Goal: Task Accomplishment & Management: Manage account settings

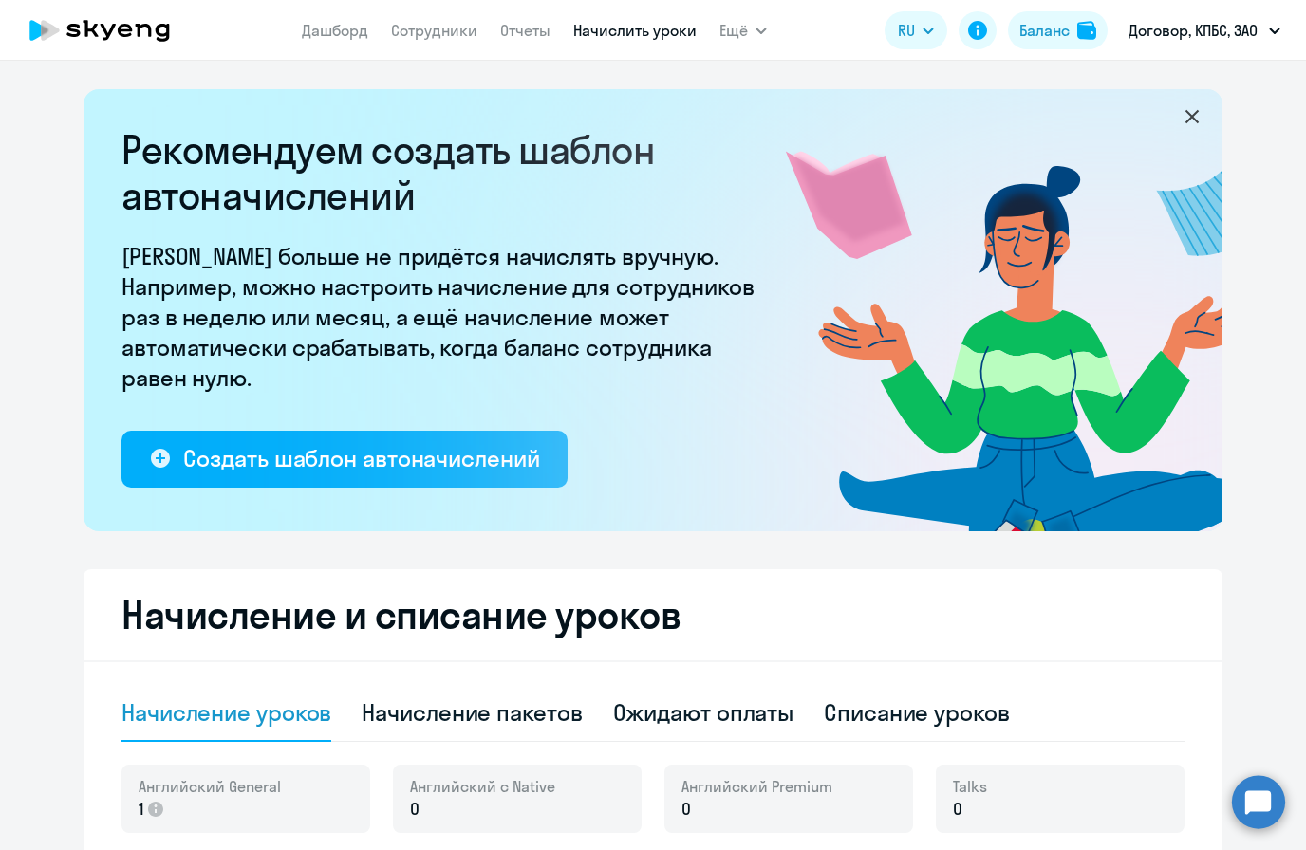
select select "10"
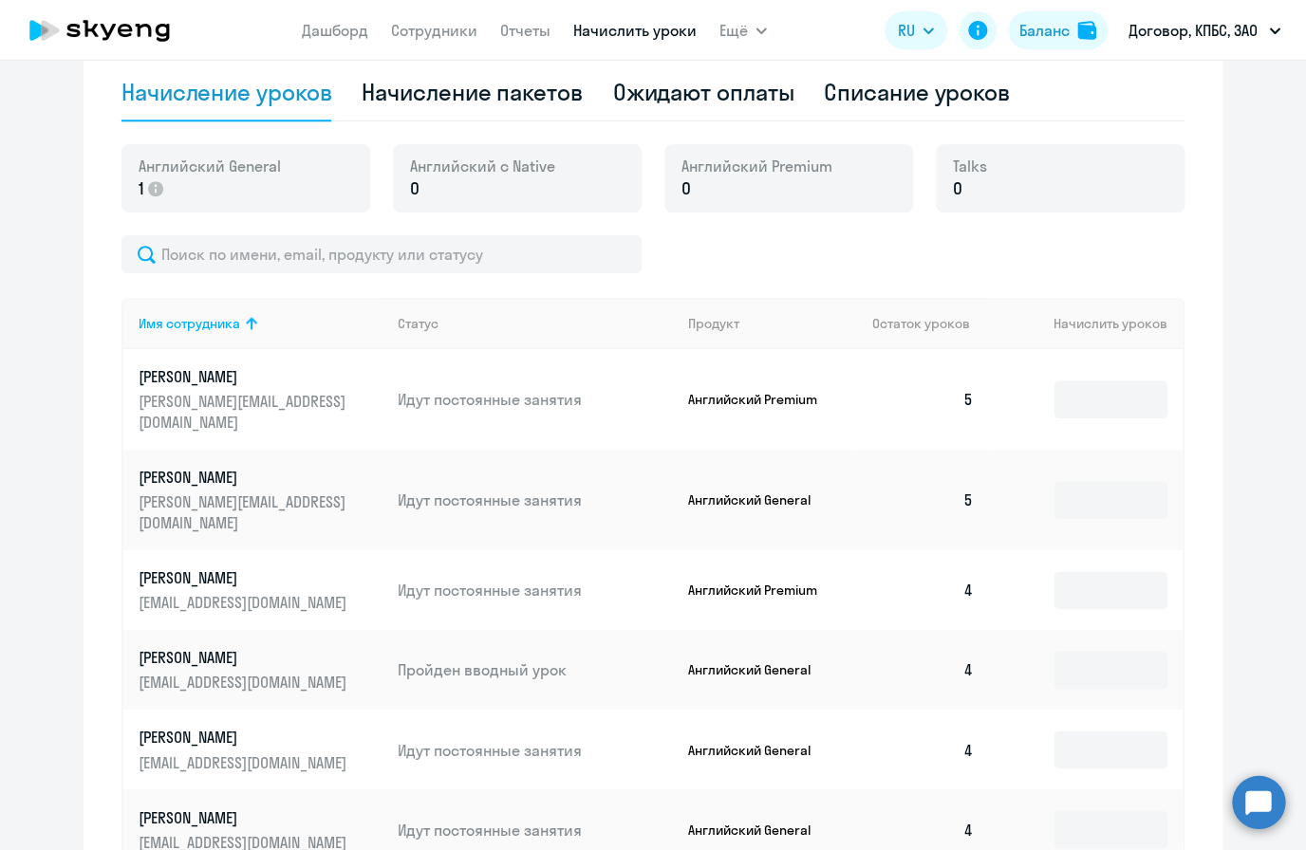
scroll to position [607, 0]
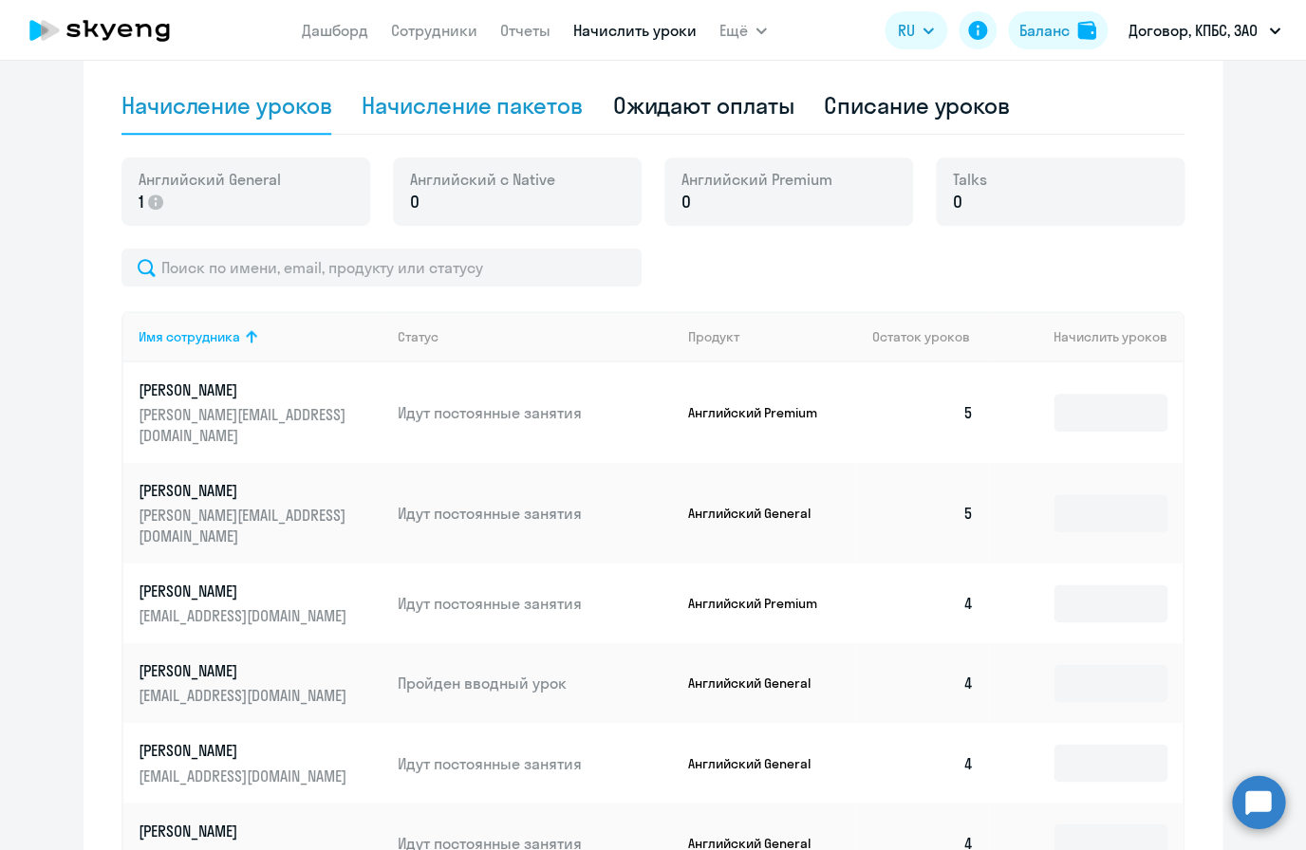
click at [513, 119] on div "Начисление пакетов" at bounding box center [472, 105] width 220 height 30
select select "10"
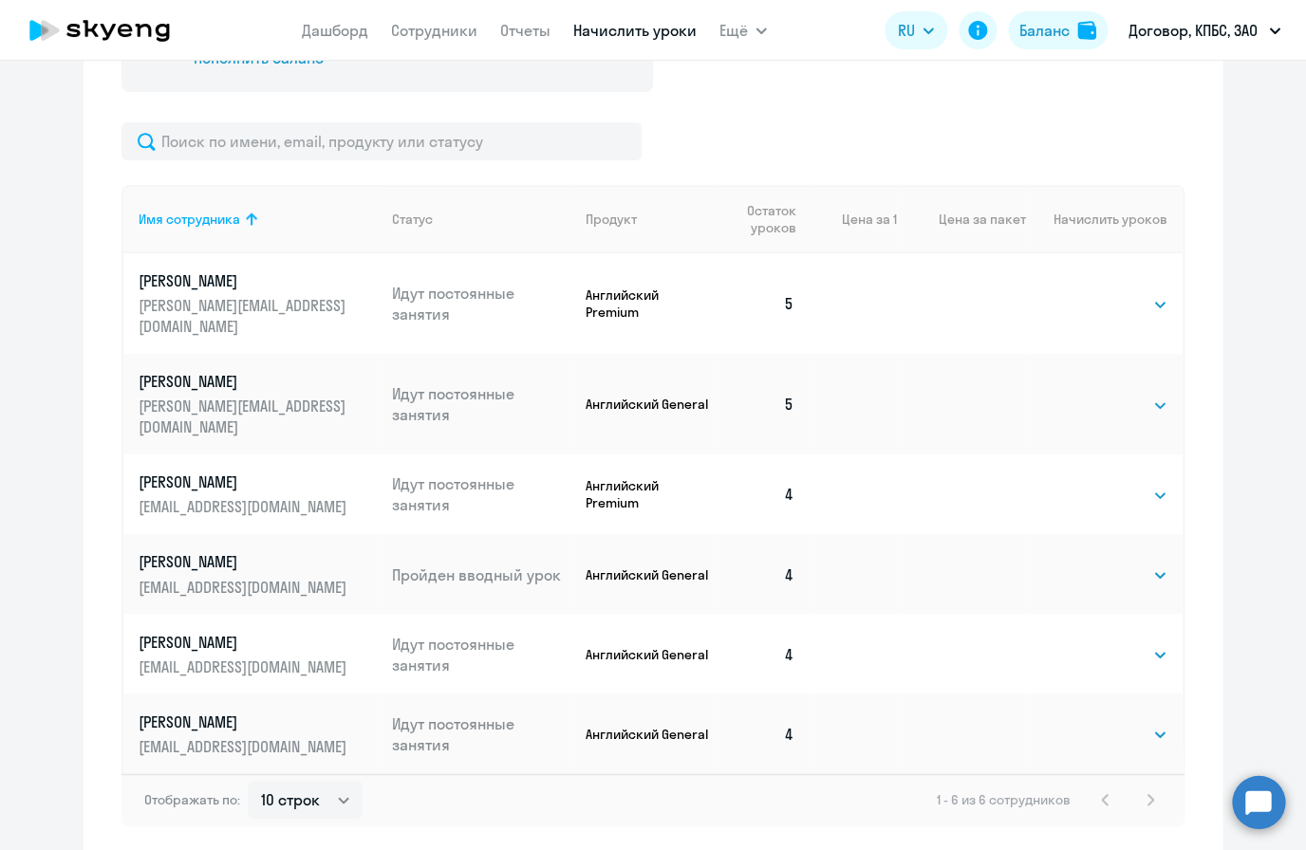
scroll to position [797, 0]
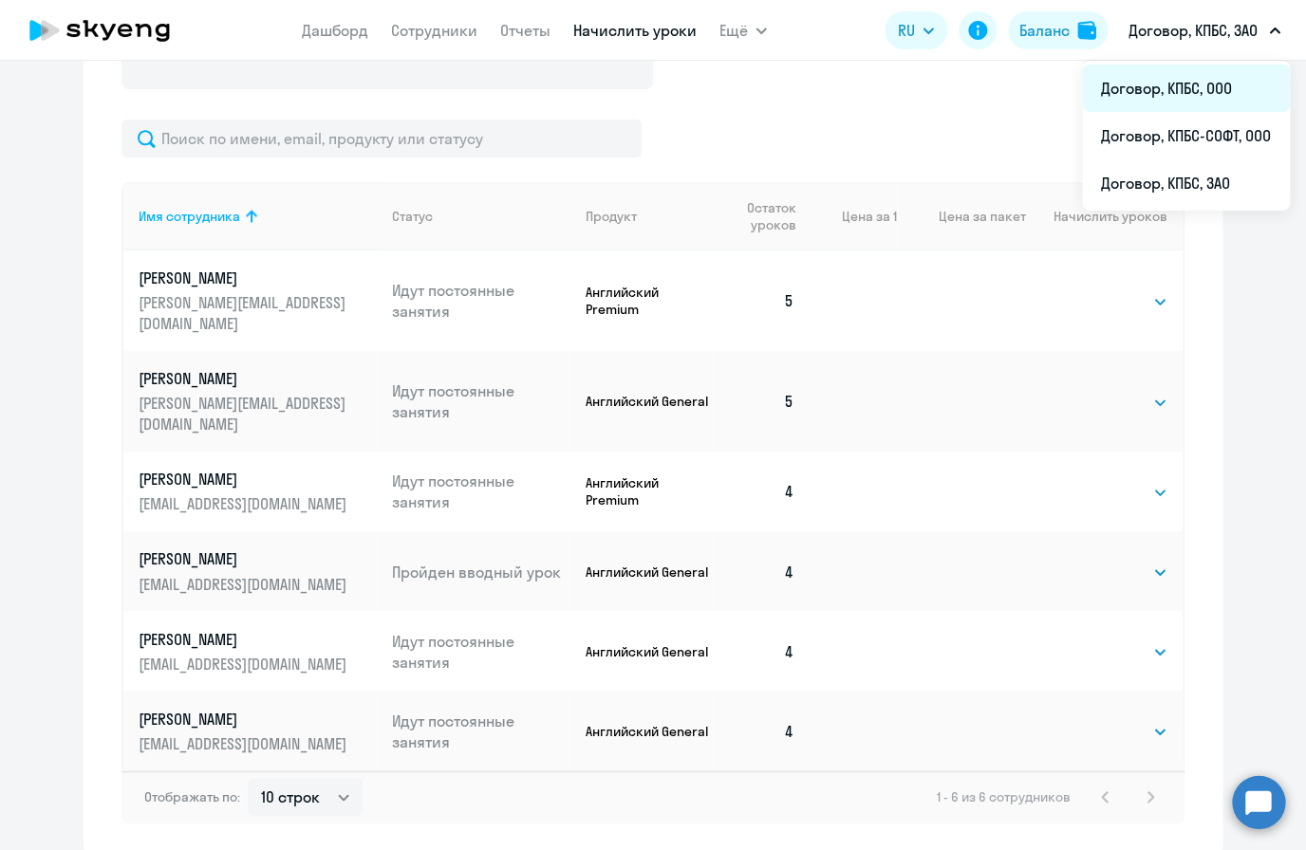
click at [1202, 85] on li "Договор, КПБС, ООО" at bounding box center [1186, 88] width 208 height 47
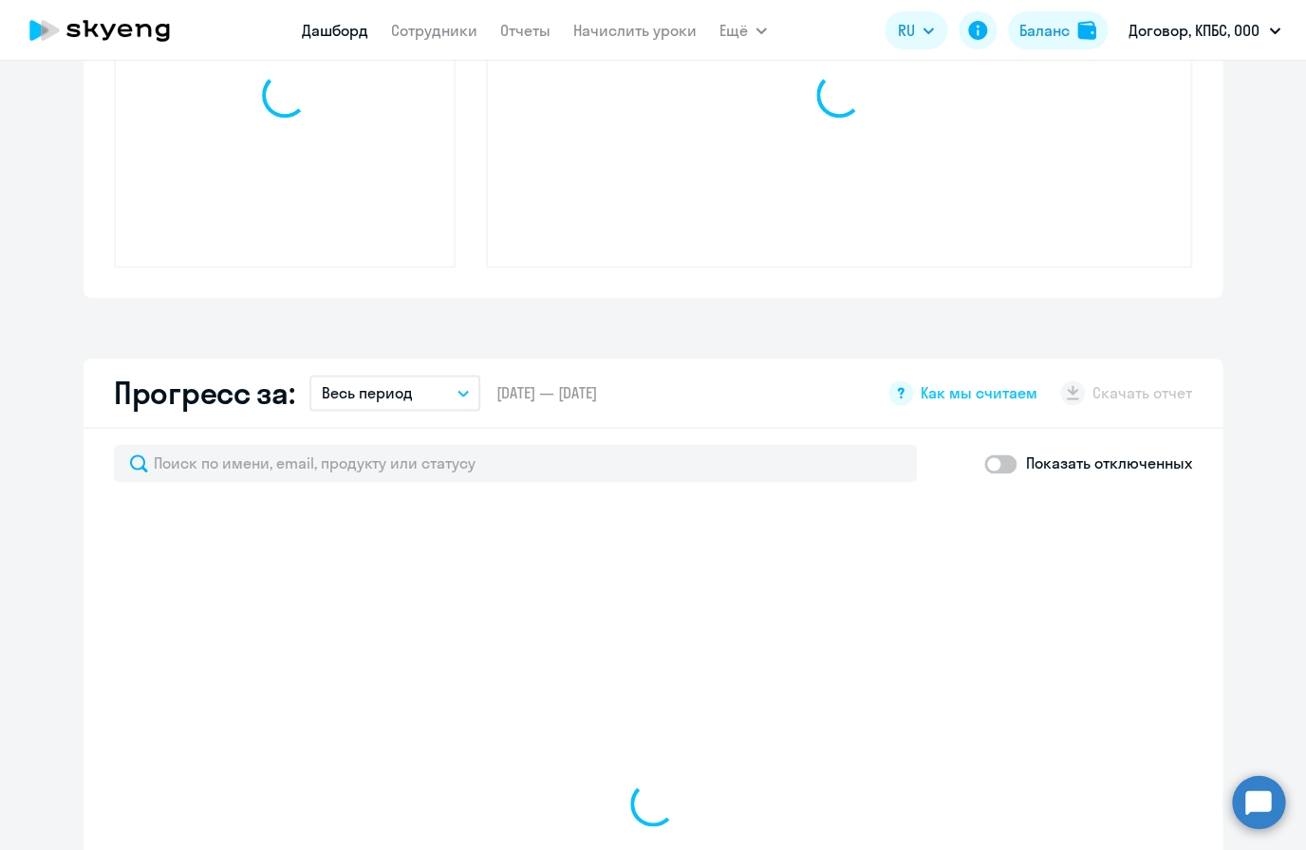
select select "30"
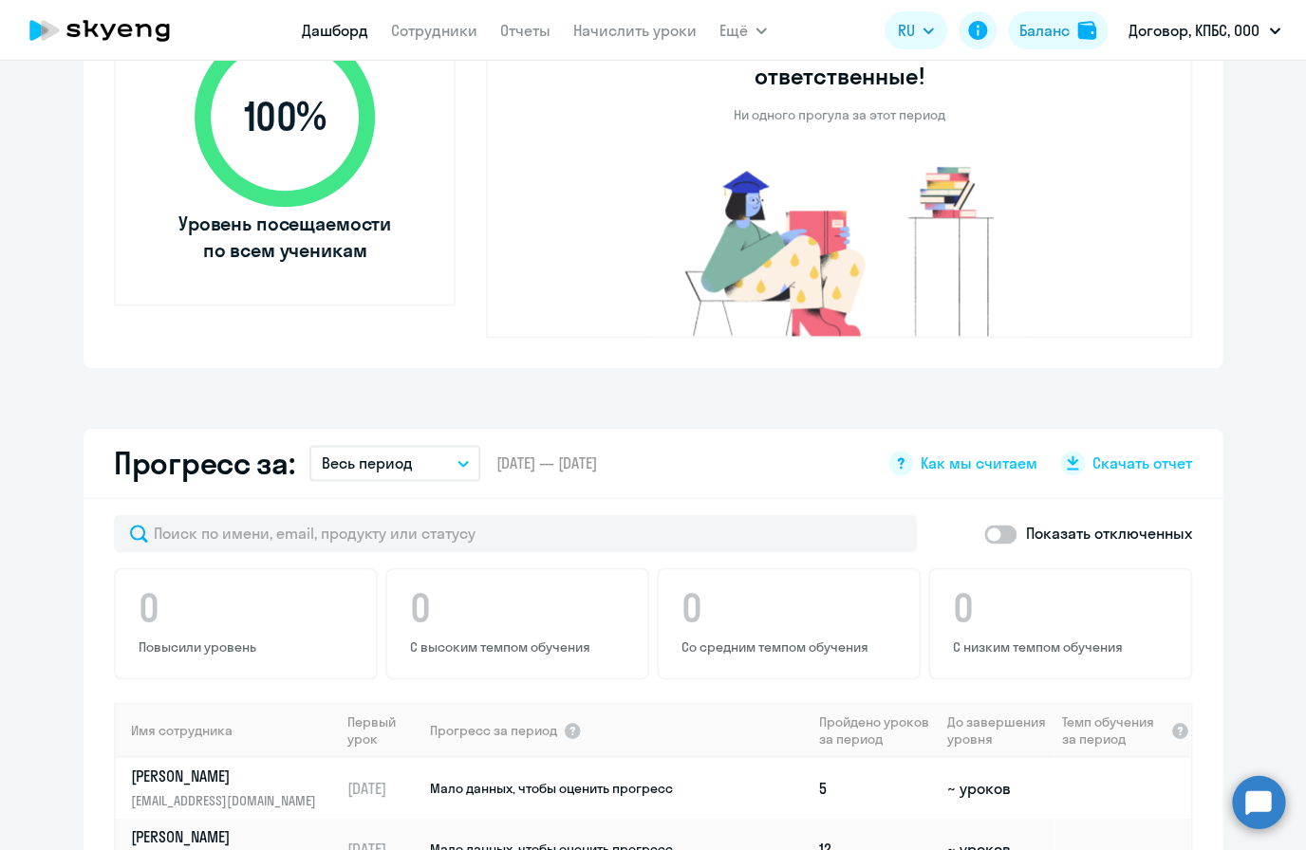
scroll to position [424, 0]
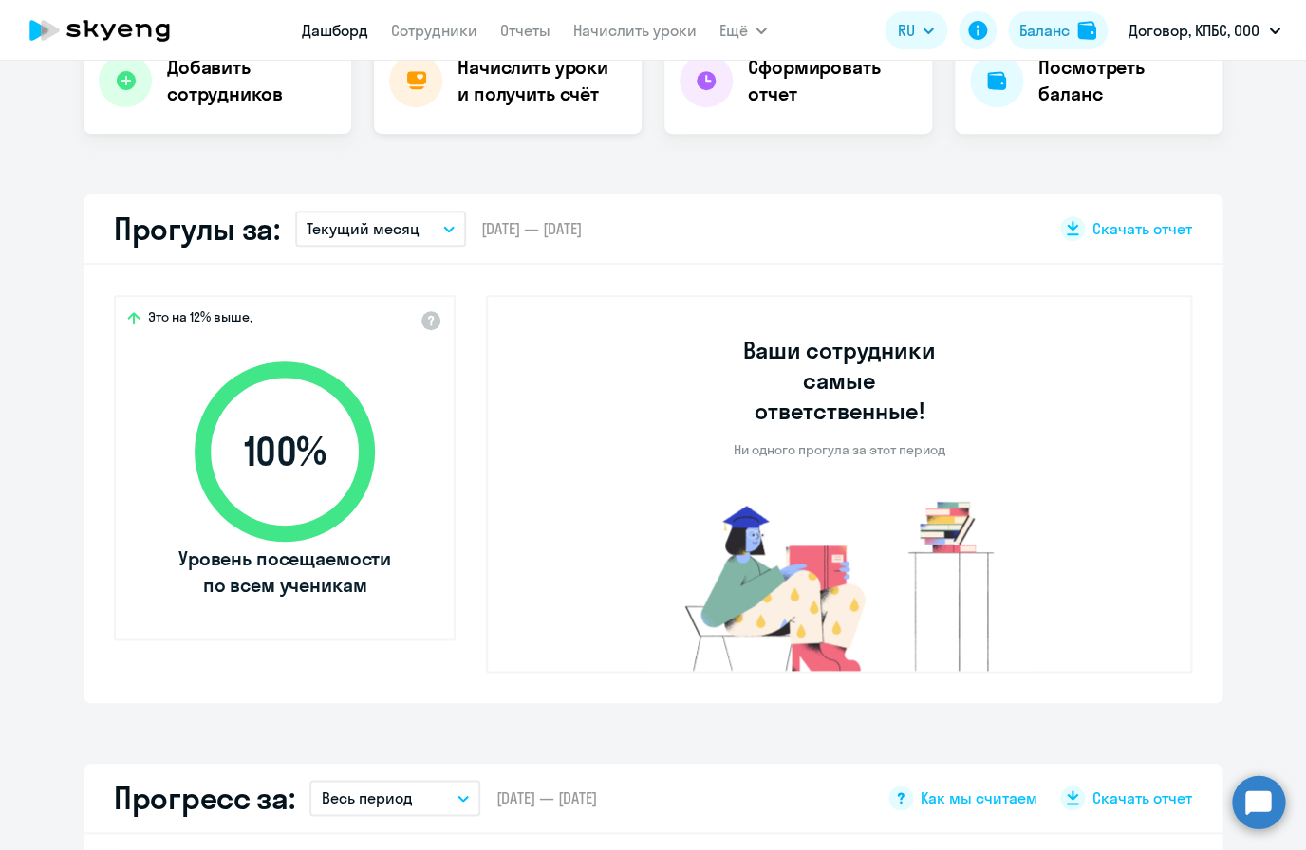
click at [585, 86] on h4 "Начислить уроки и получить счёт" at bounding box center [539, 80] width 165 height 53
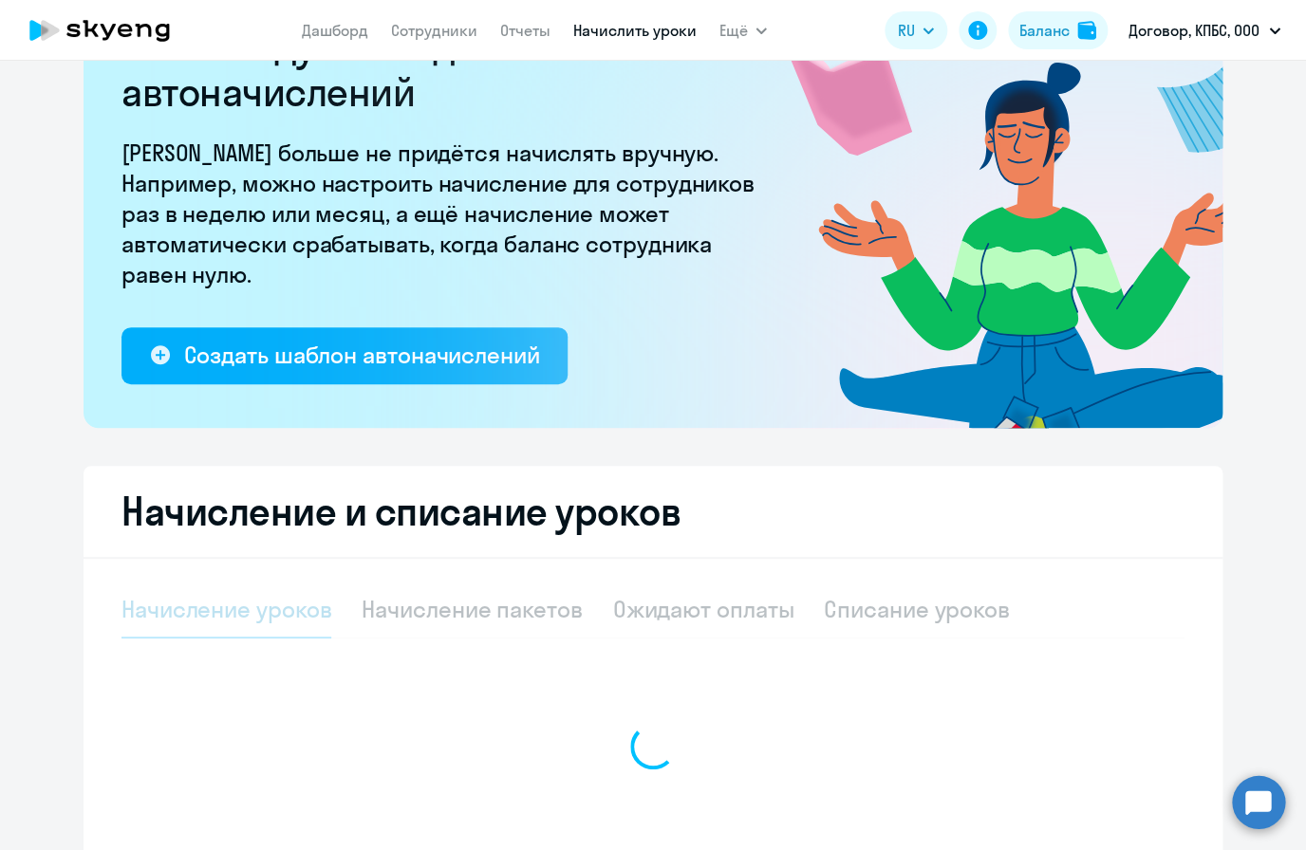
select select "10"
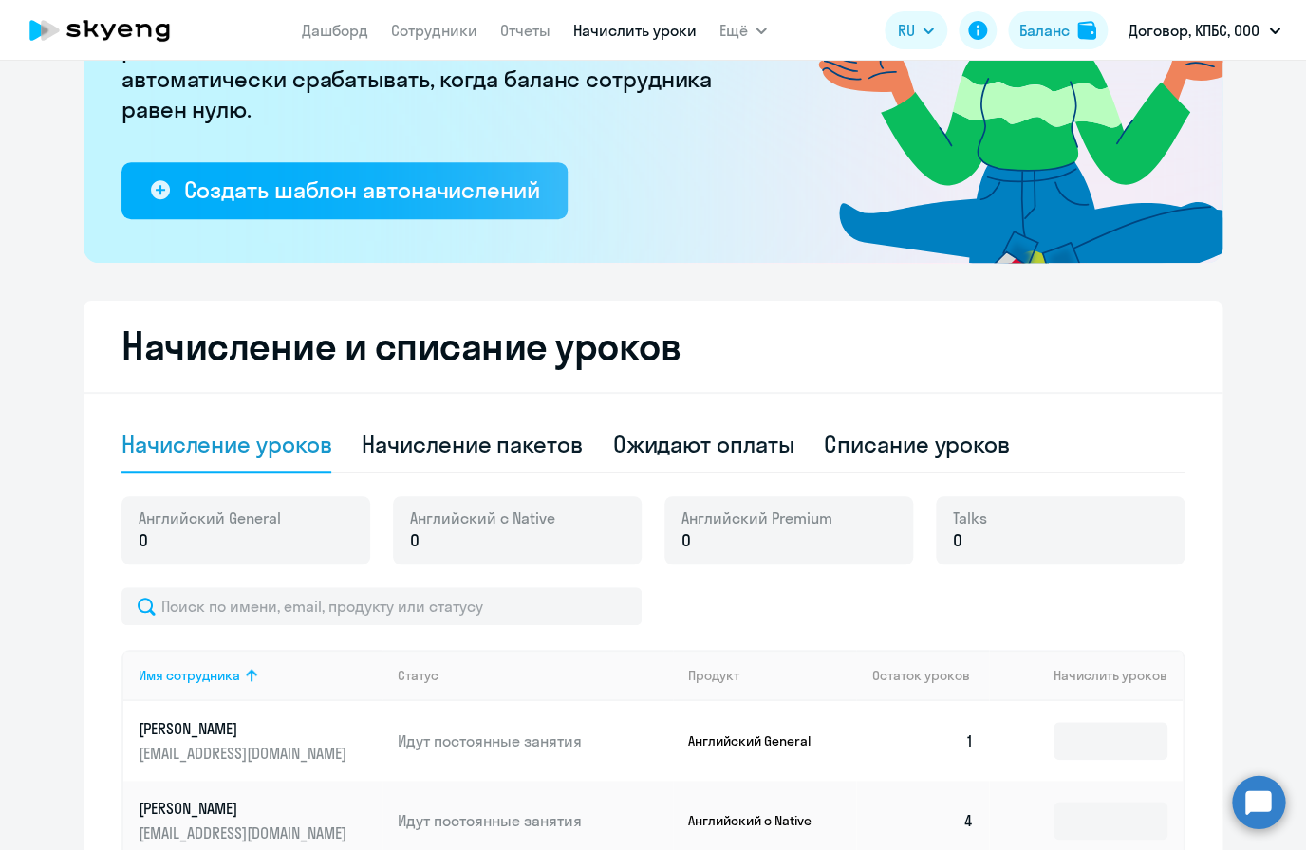
scroll to position [187, 0]
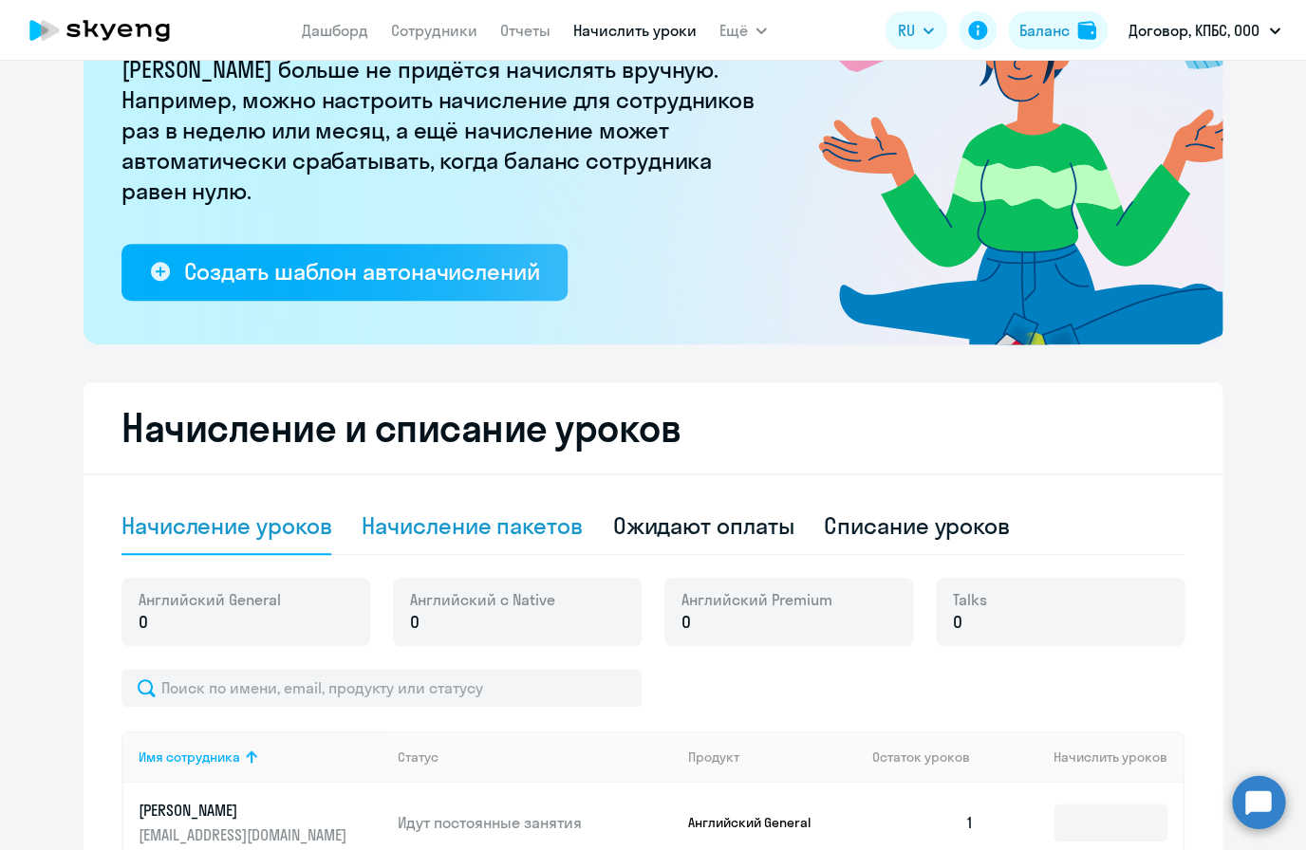
click at [544, 515] on div "Начисление пакетов" at bounding box center [472, 526] width 220 height 30
select select "10"
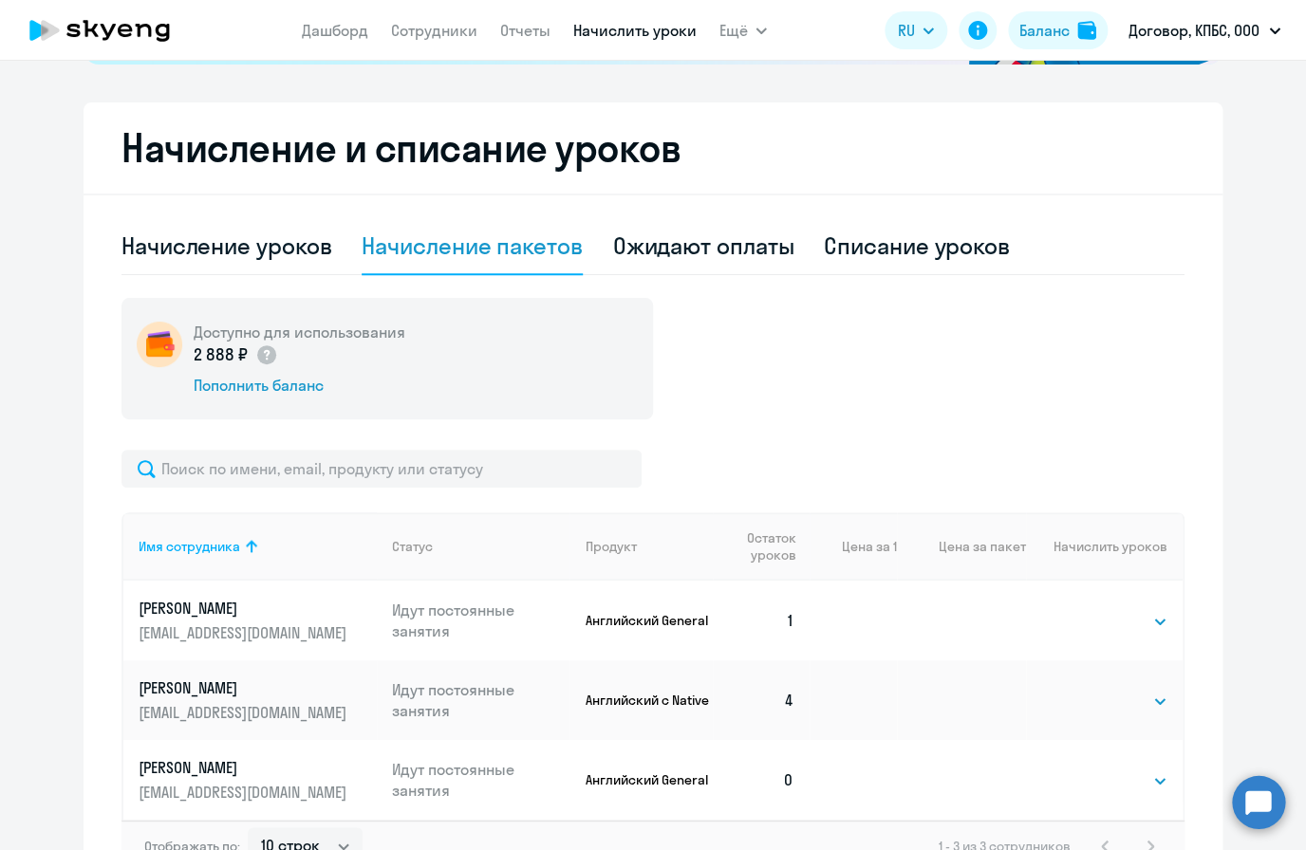
scroll to position [597, 0]
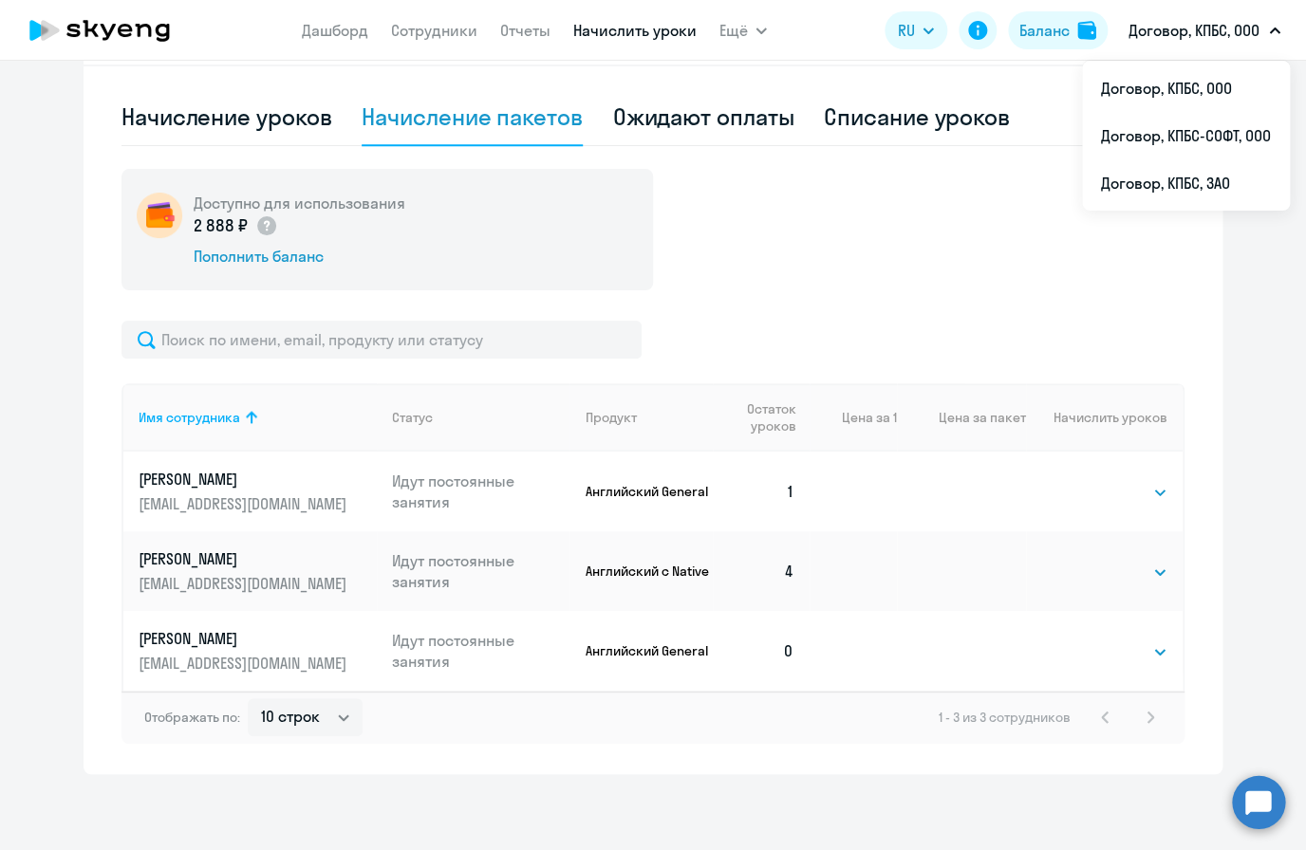
click at [1183, 41] on p "Договор, КПБС, ООО" at bounding box center [1193, 30] width 131 height 23
click at [1203, 42] on p "Договор, КПБС, ООО" at bounding box center [1193, 30] width 131 height 23
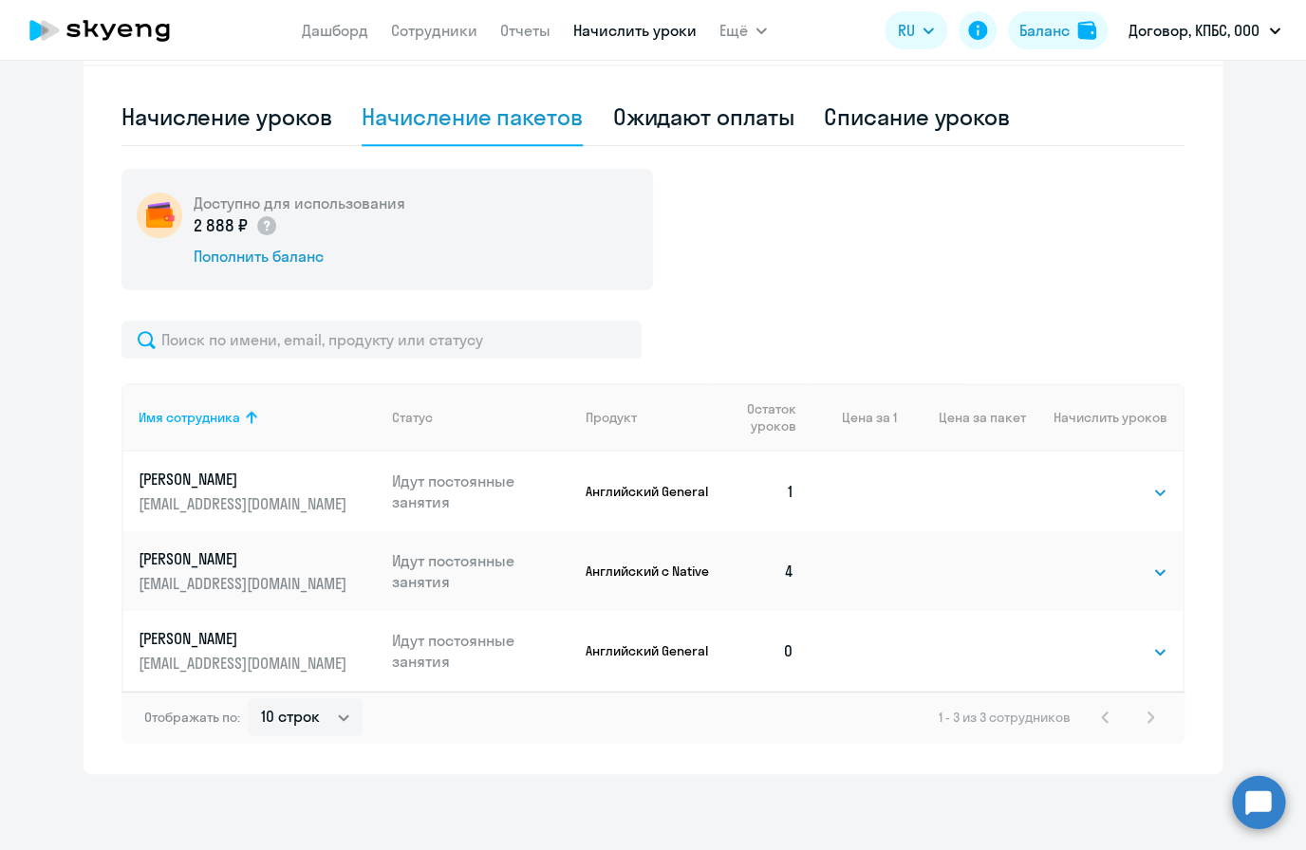
click at [1202, 42] on p "Договор, КПБС, ООО" at bounding box center [1193, 30] width 131 height 23
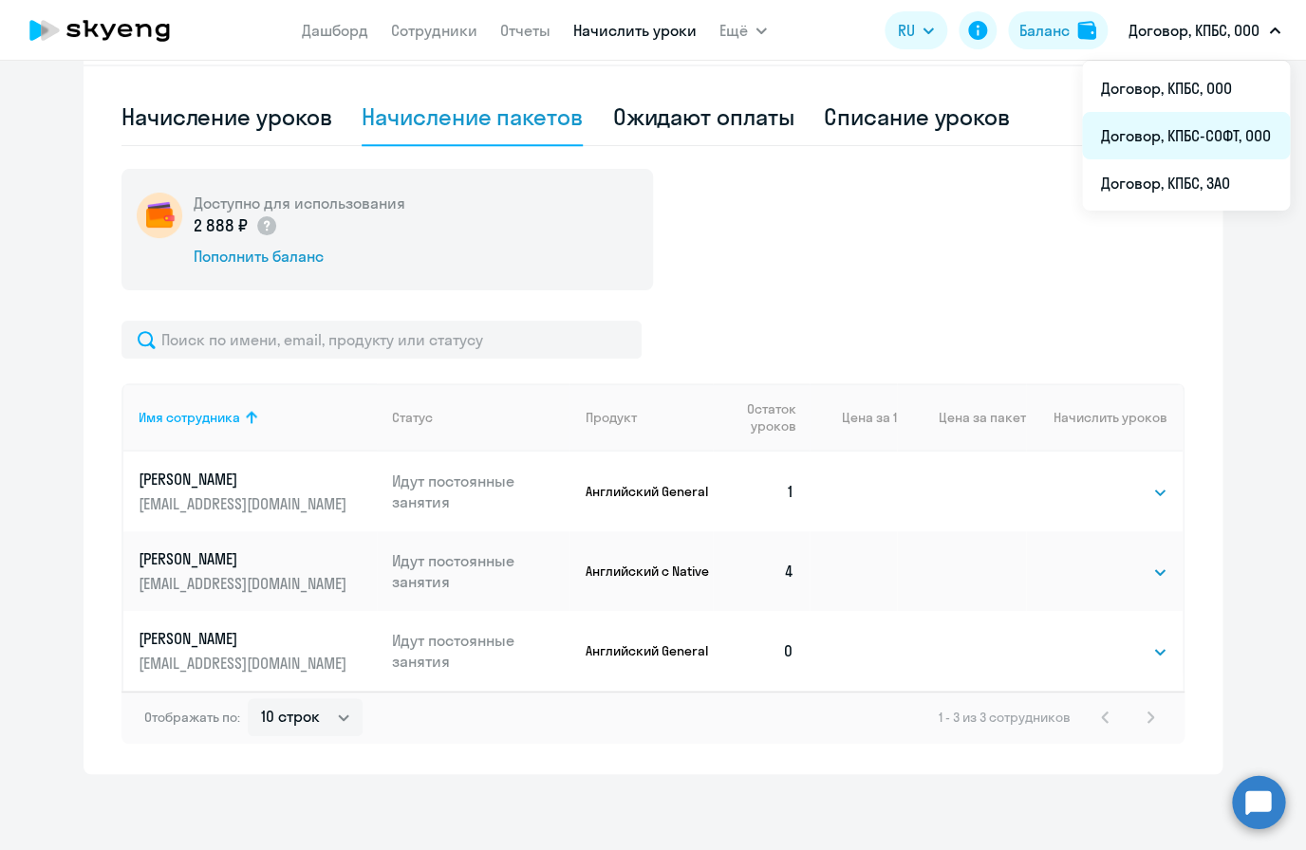
click at [1175, 149] on li "Договор, КПБС-СОФТ, ООО" at bounding box center [1186, 135] width 208 height 47
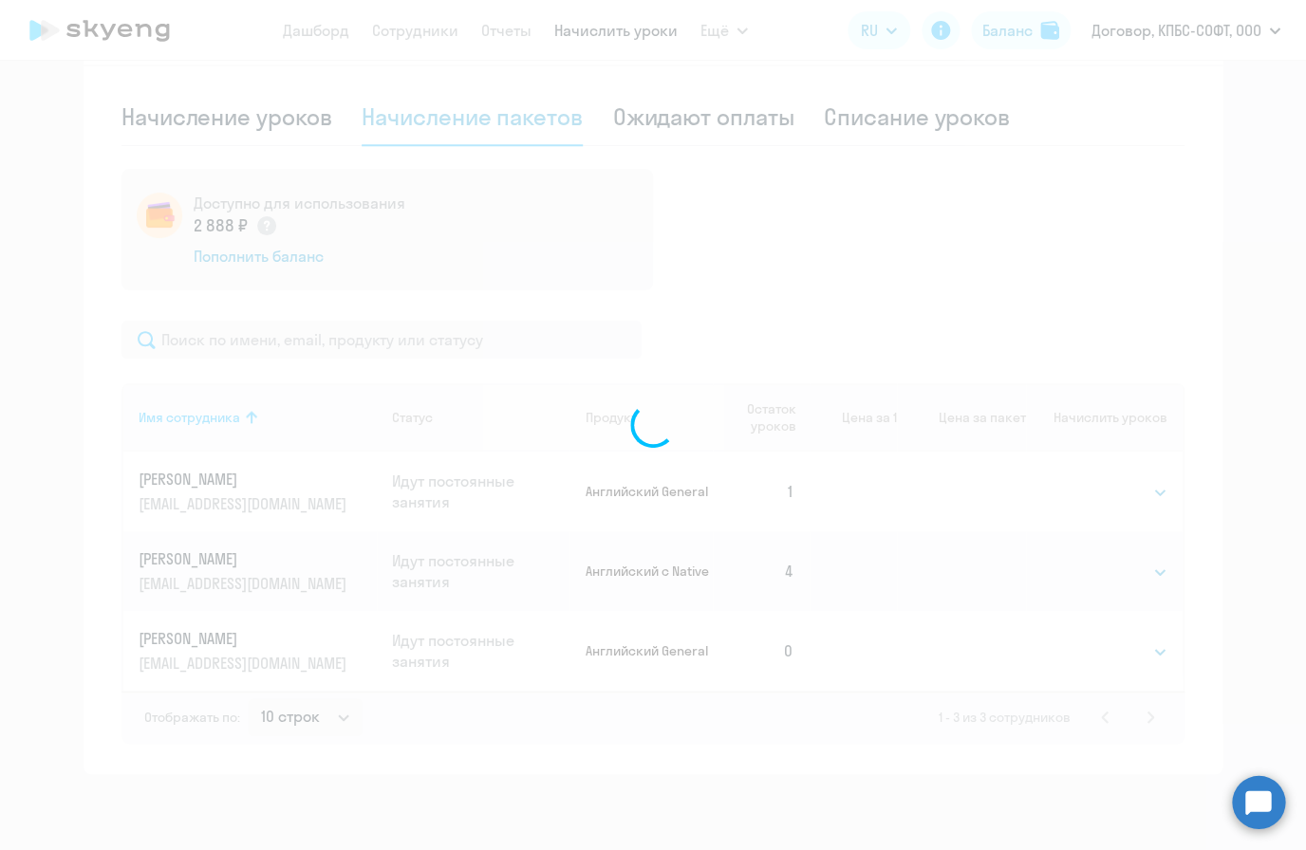
scroll to position [597, 0]
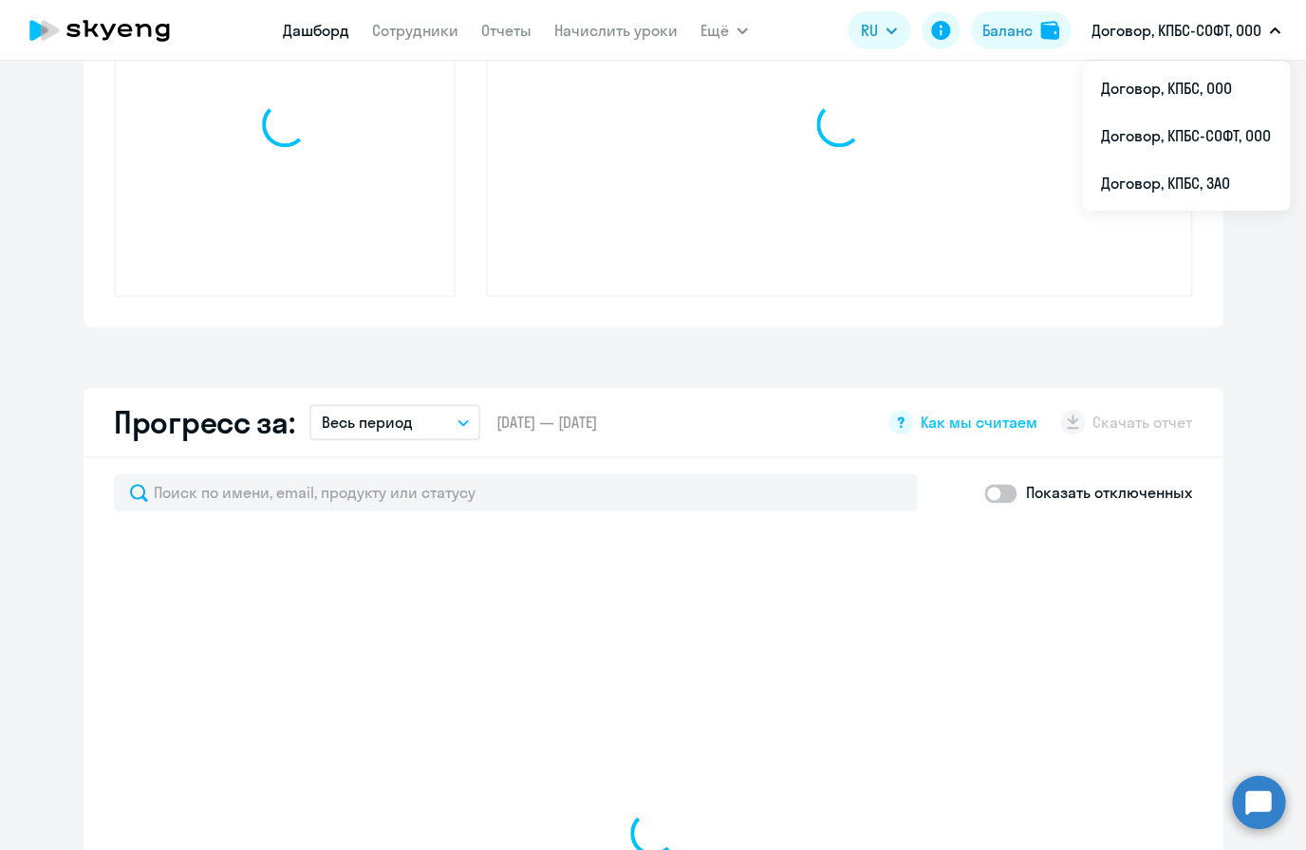
select select "30"
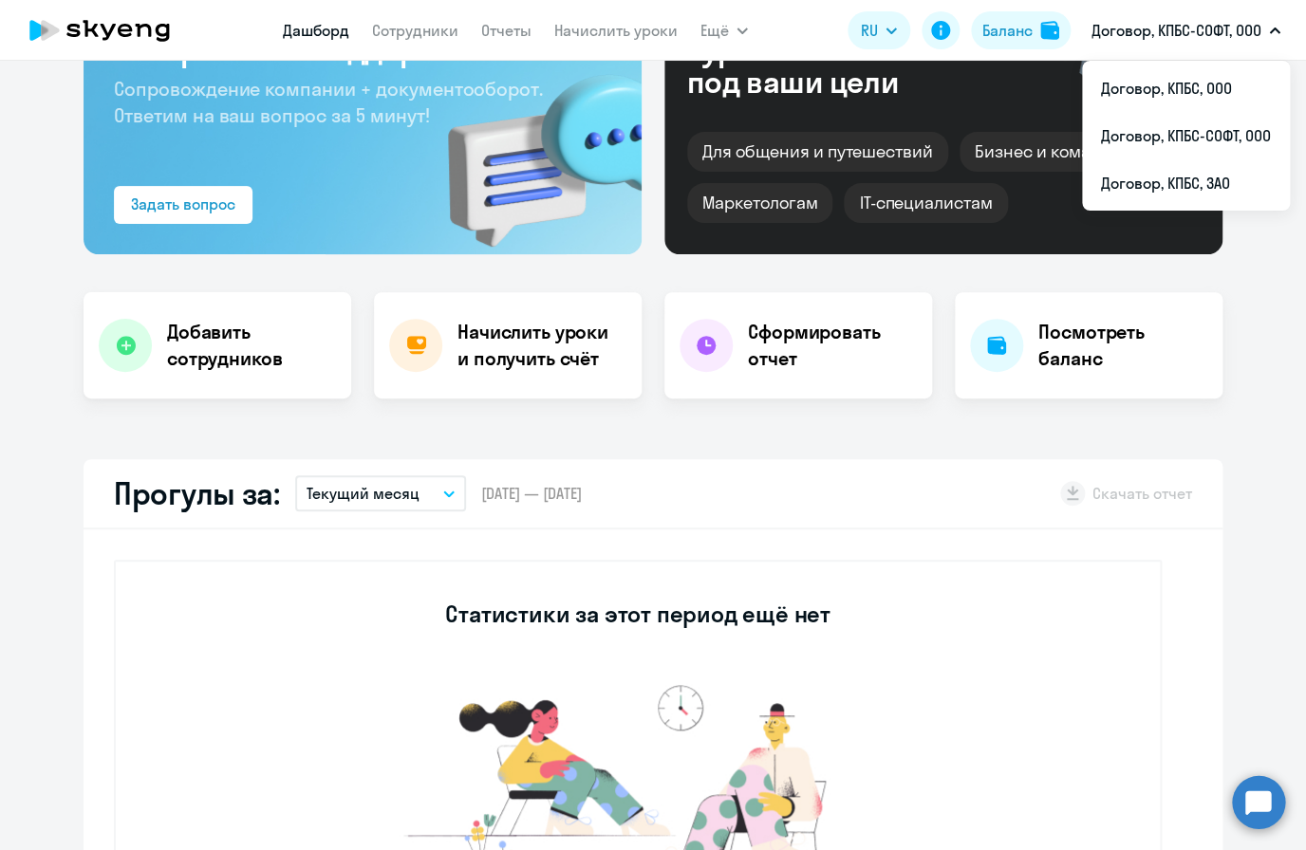
scroll to position [0, 0]
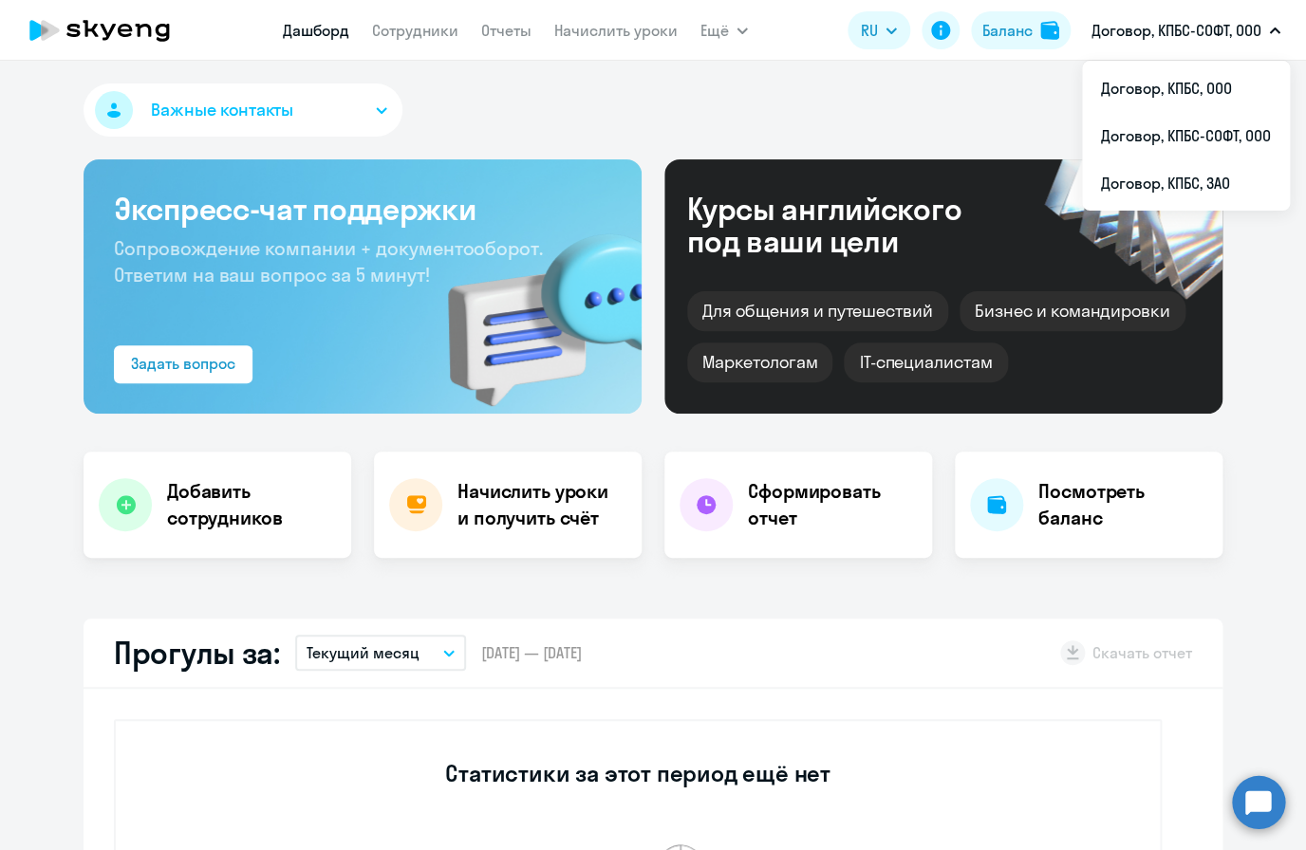
click at [1188, 43] on button "Договор, КПБС-СОФТ, ООО" at bounding box center [1186, 31] width 208 height 46
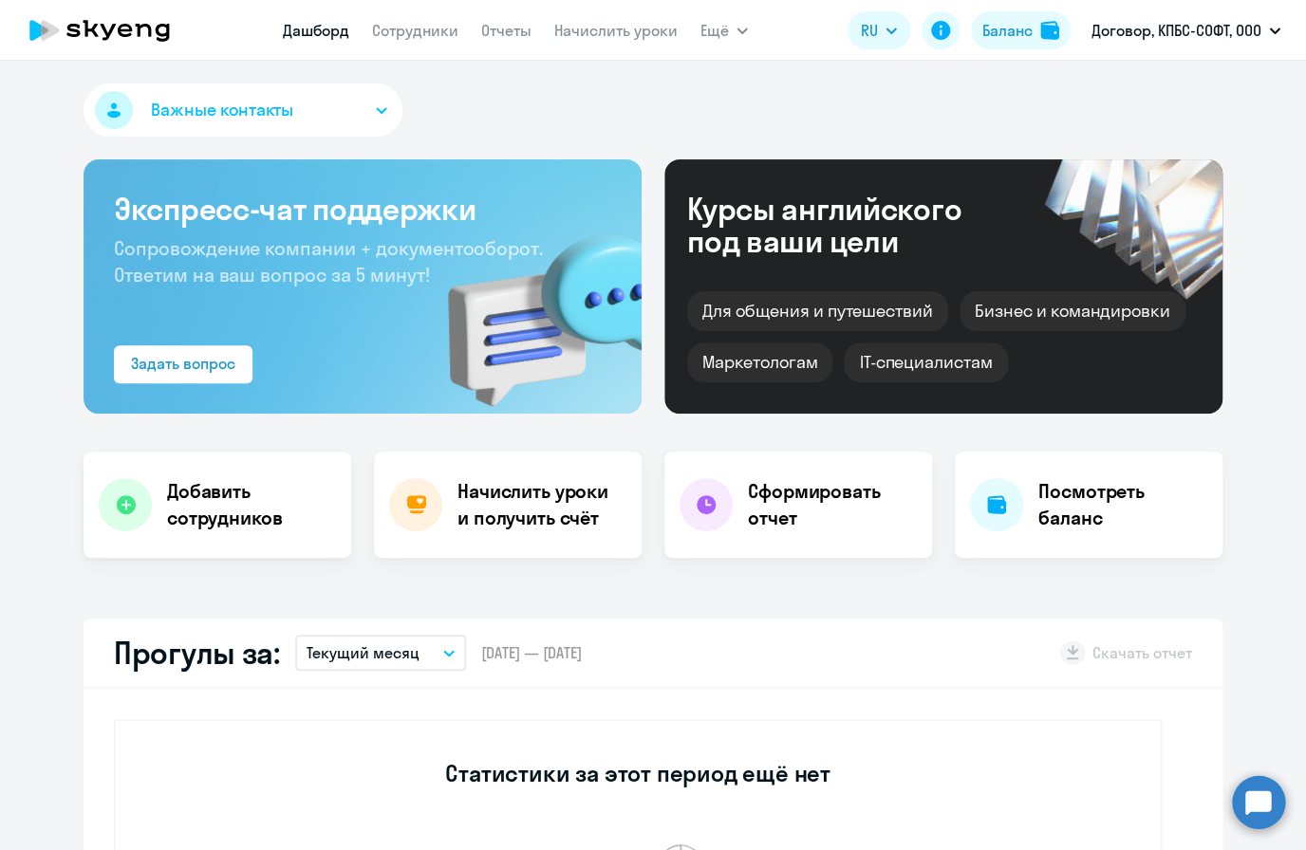
click at [1188, 43] on button "Договор, КПБС-СОФТ, ООО" at bounding box center [1186, 31] width 208 height 46
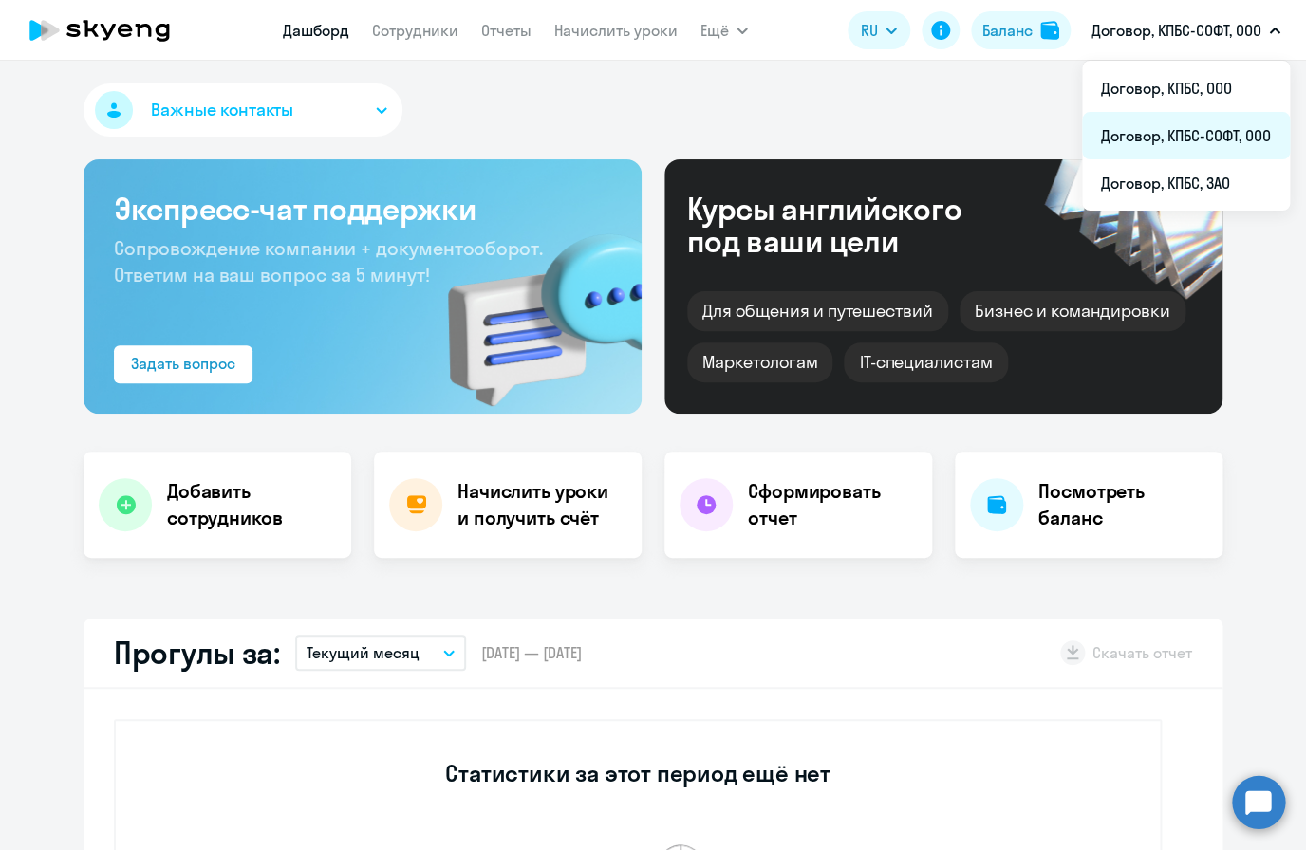
click at [1210, 143] on li "Договор, КПБС-СОФТ, ООО" at bounding box center [1186, 135] width 208 height 47
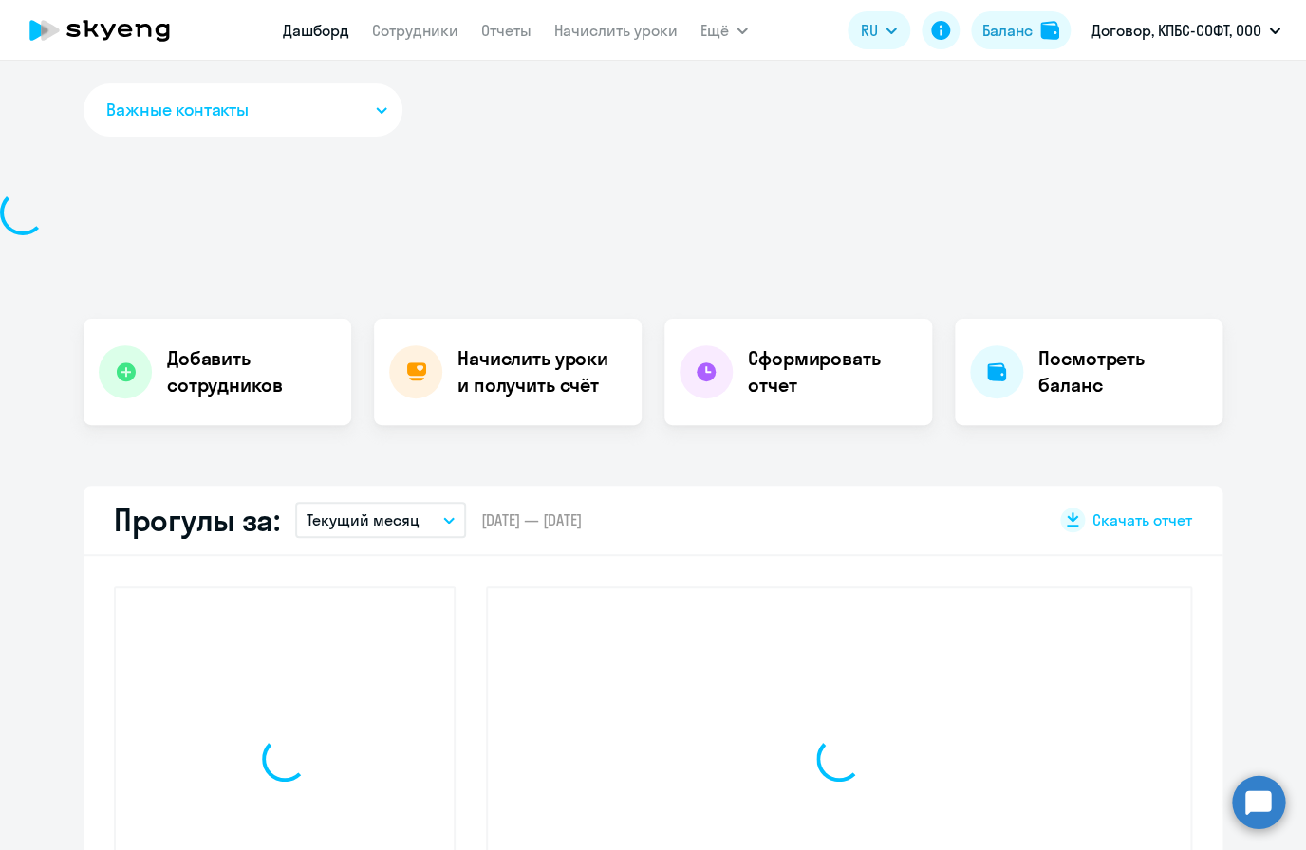
select select "30"
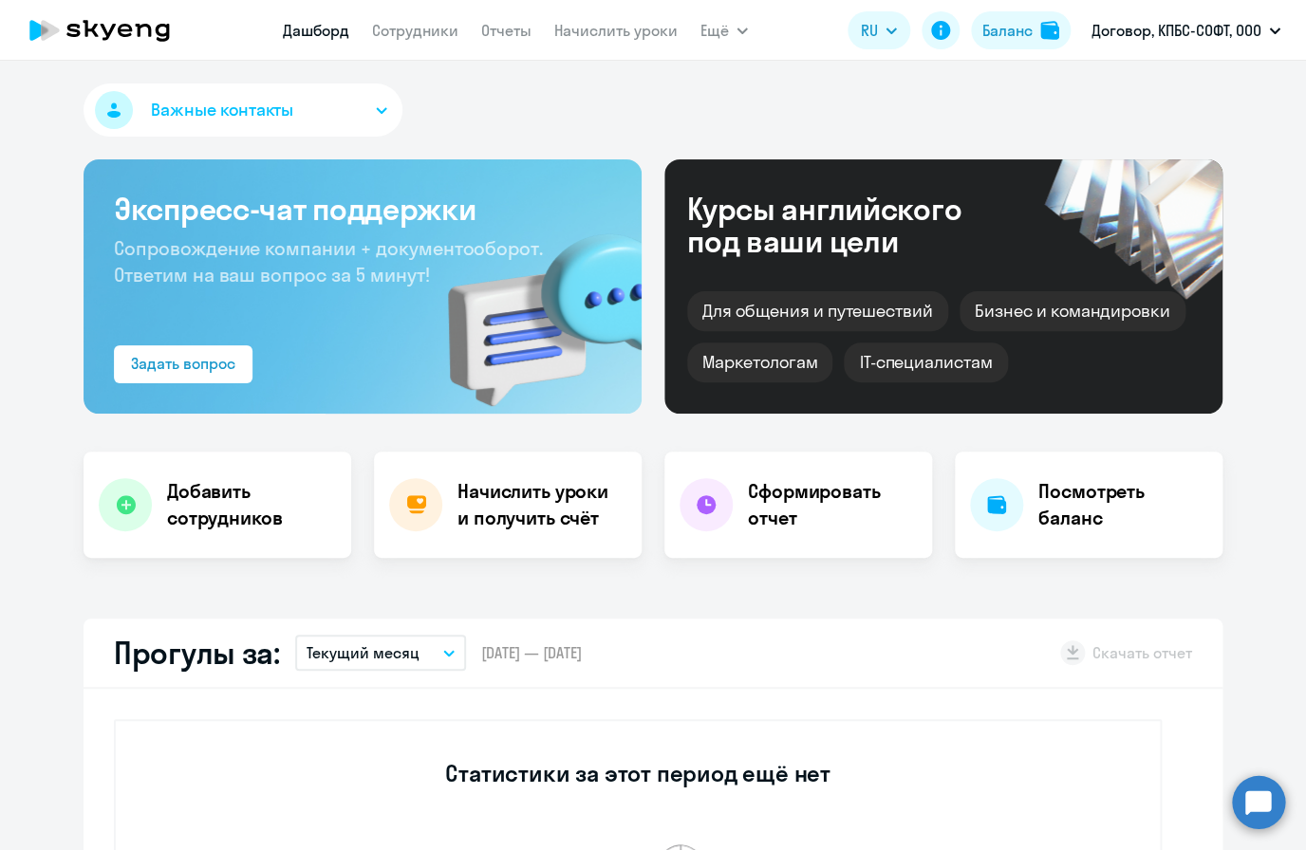
click at [562, 521] on h4 "Начислить уроки и получить счёт" at bounding box center [539, 504] width 165 height 53
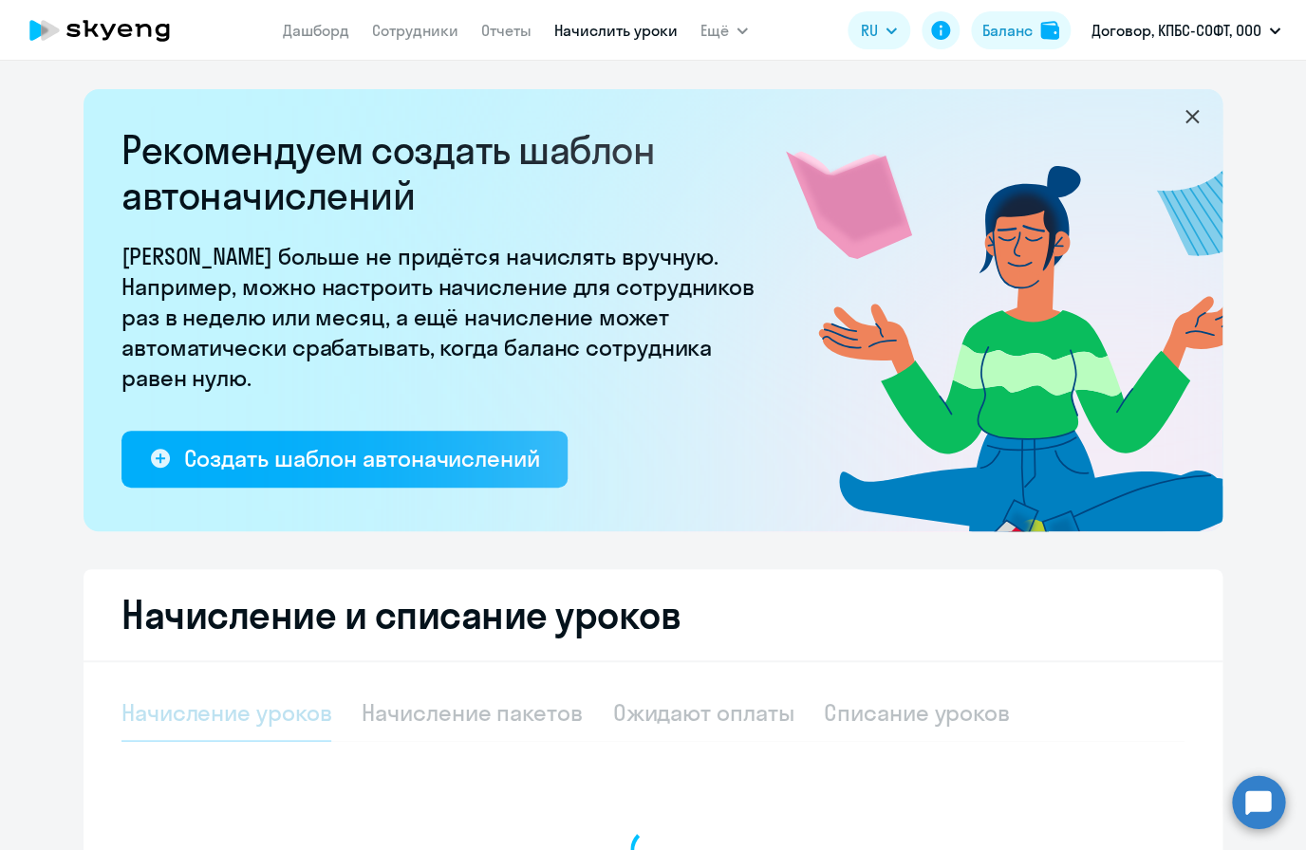
select select "10"
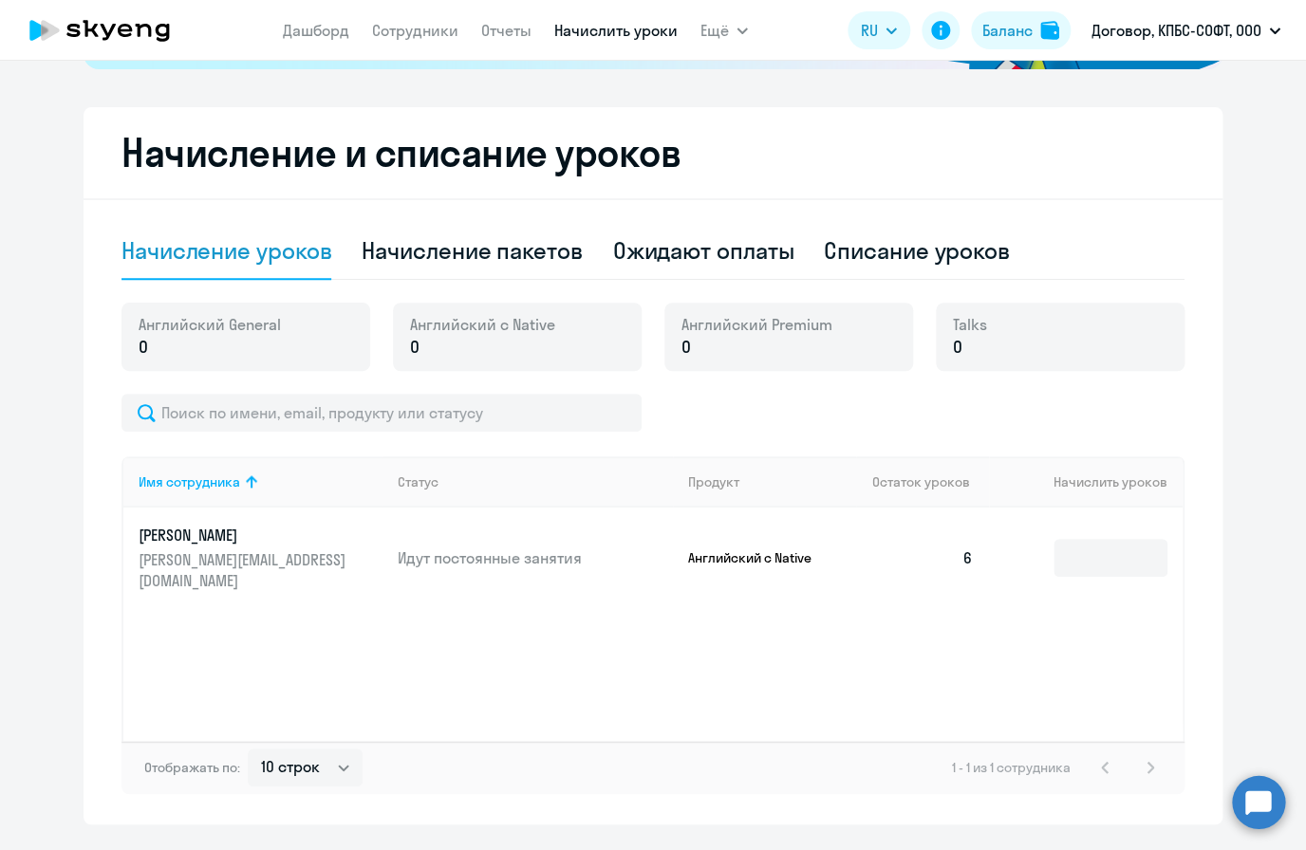
scroll to position [474, 0]
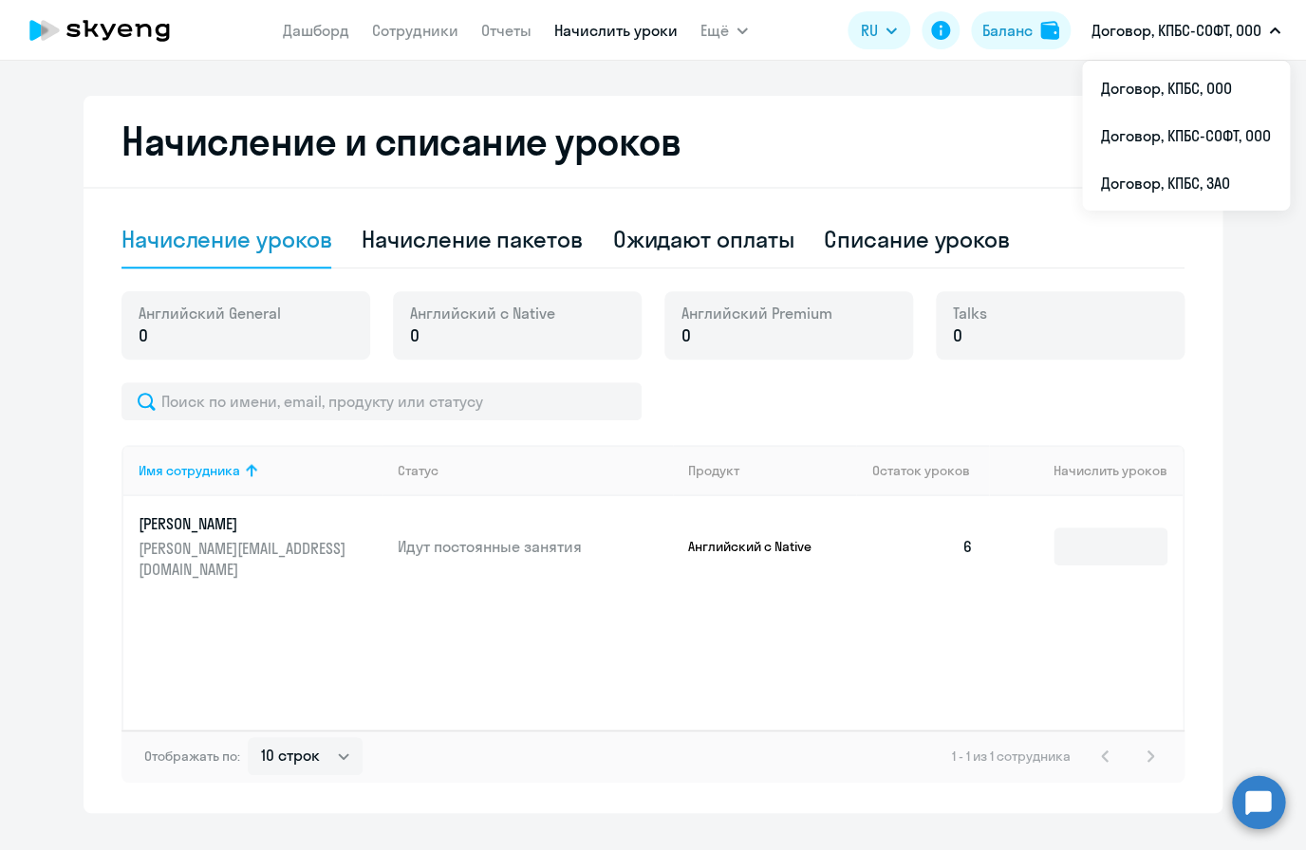
click at [1219, 20] on p "Договор, КПБС-СОФТ, ООО" at bounding box center [1176, 30] width 170 height 23
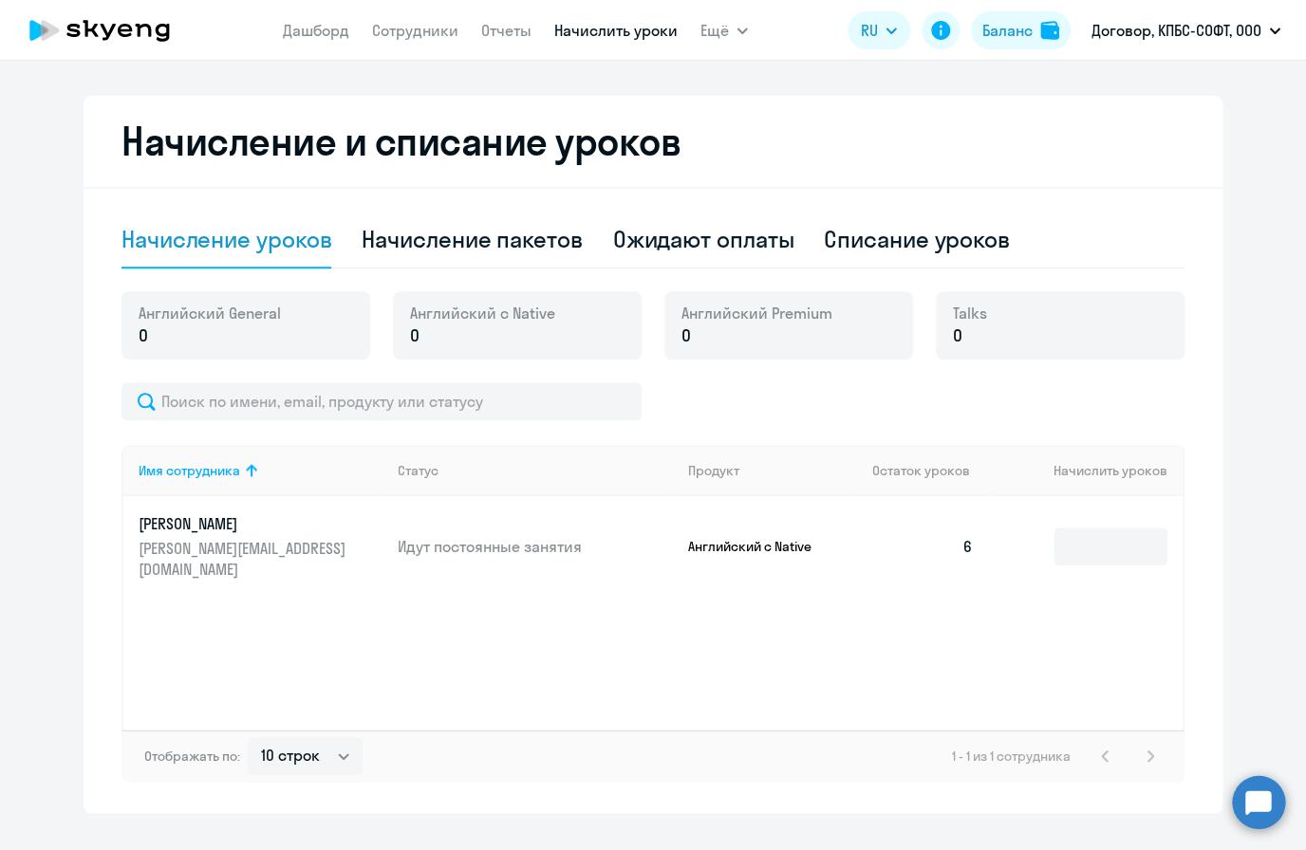
click at [1219, 20] on p "Договор, КПБС-СОФТ, ООО" at bounding box center [1176, 30] width 170 height 23
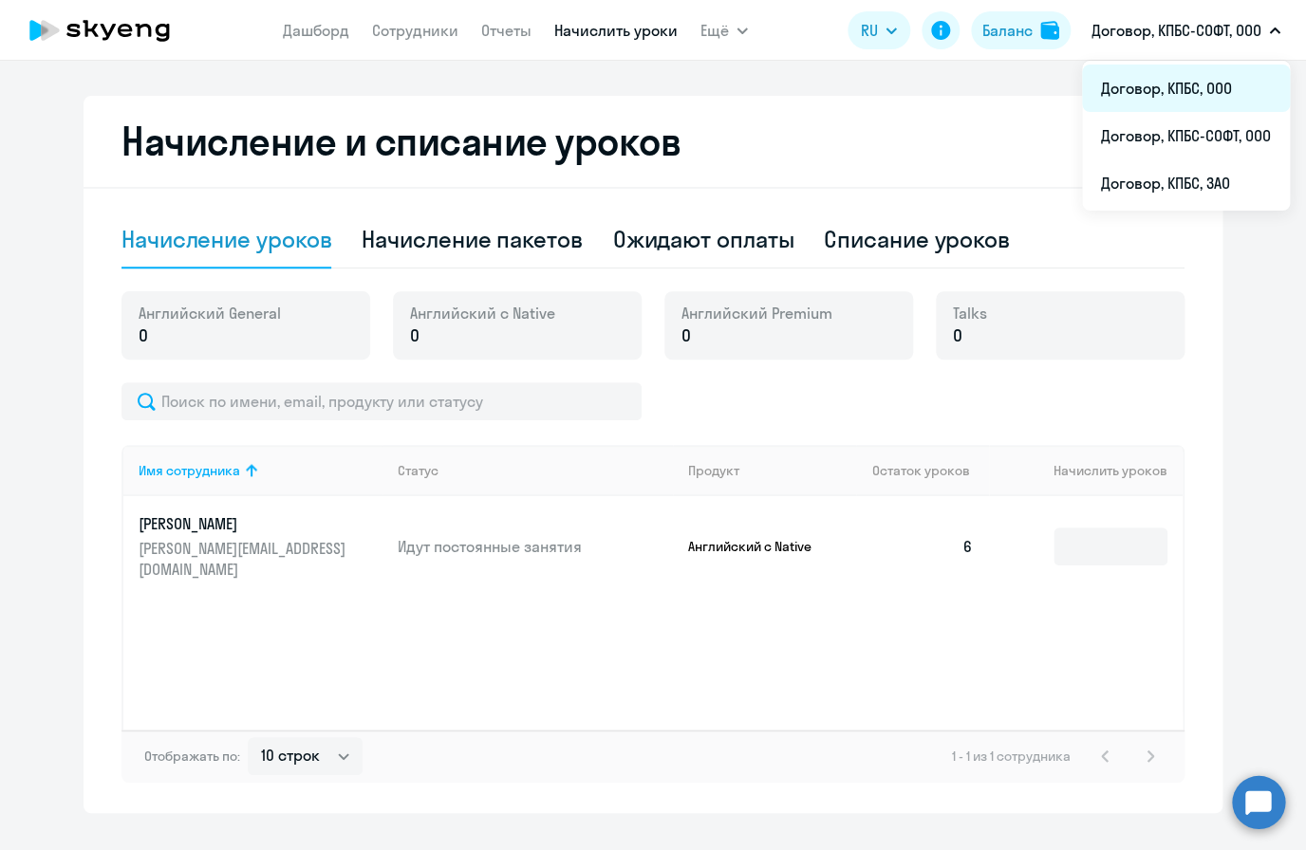
click at [1192, 103] on li "Договор, КПБС, ООО" at bounding box center [1186, 88] width 208 height 47
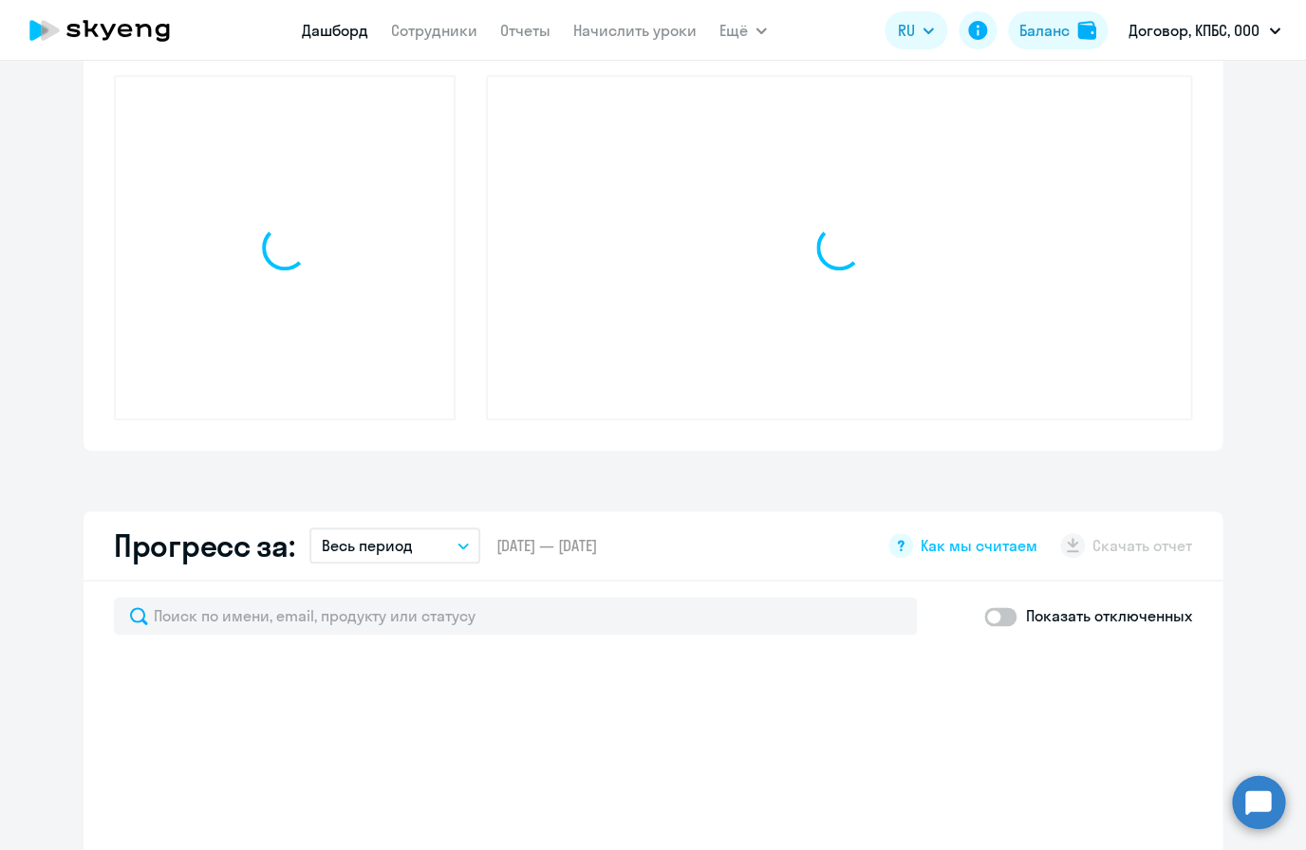
scroll to position [474, 0]
select select "30"
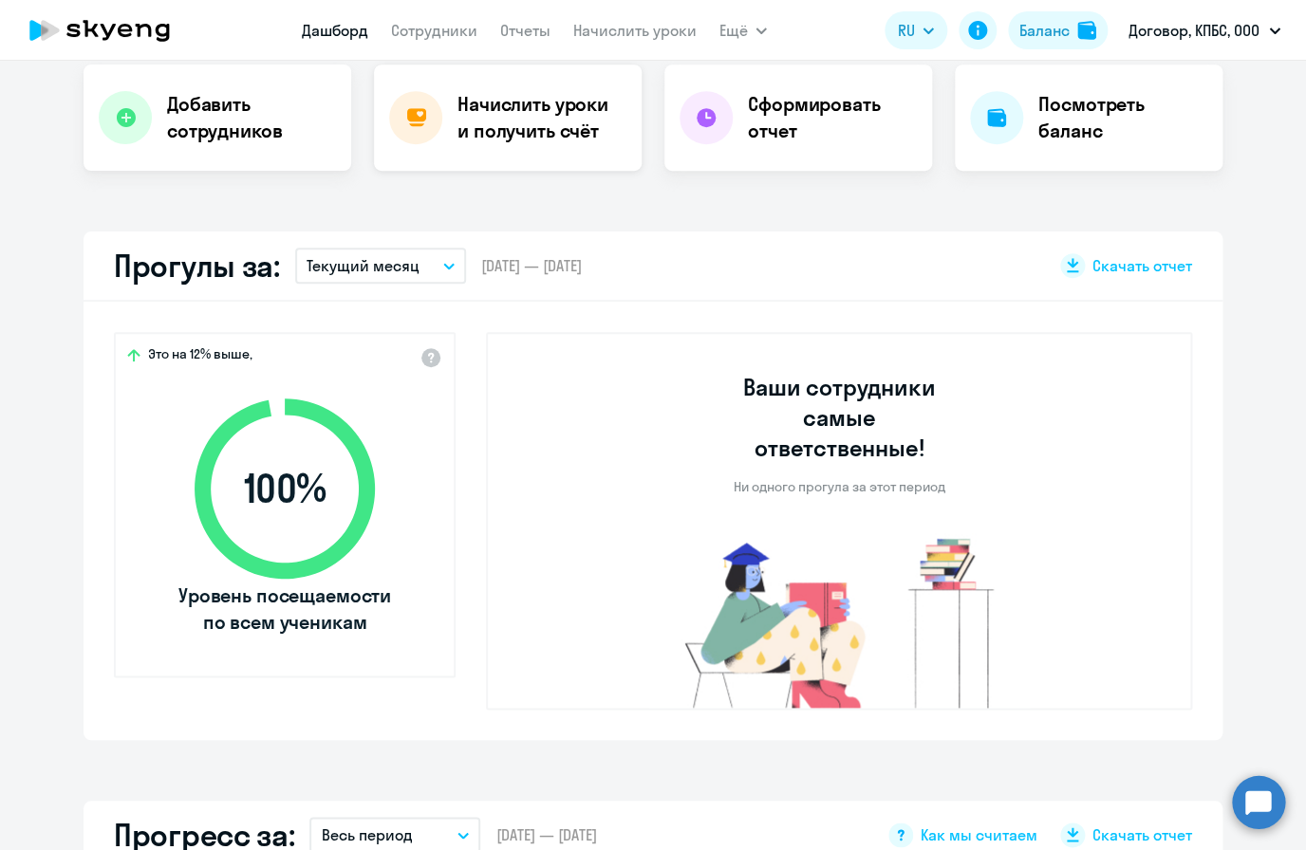
scroll to position [322, 0]
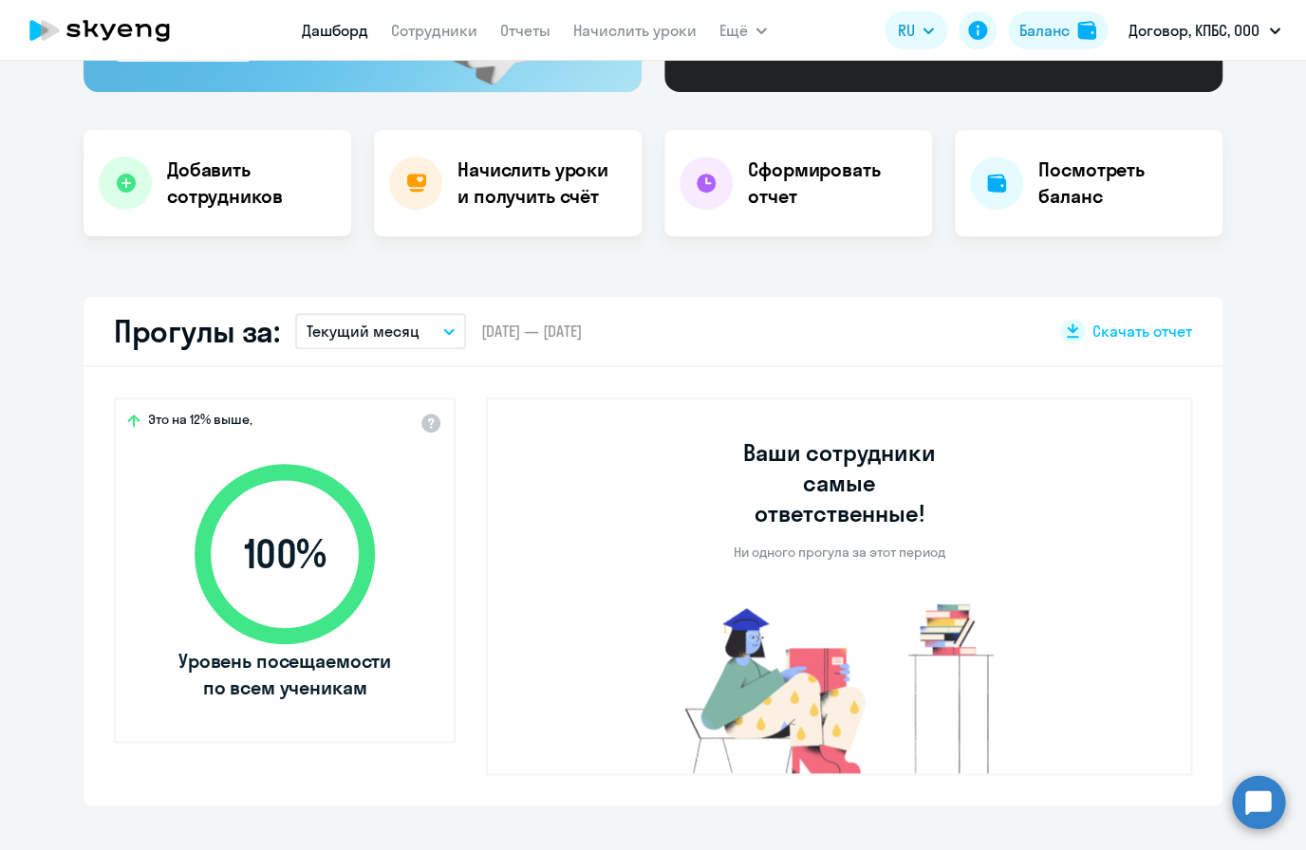
click at [651, 43] on nav "[PERSON_NAME] Отчеты Начислить уроки" at bounding box center [499, 30] width 395 height 38
click at [649, 32] on link "Начислить уроки" at bounding box center [634, 30] width 123 height 19
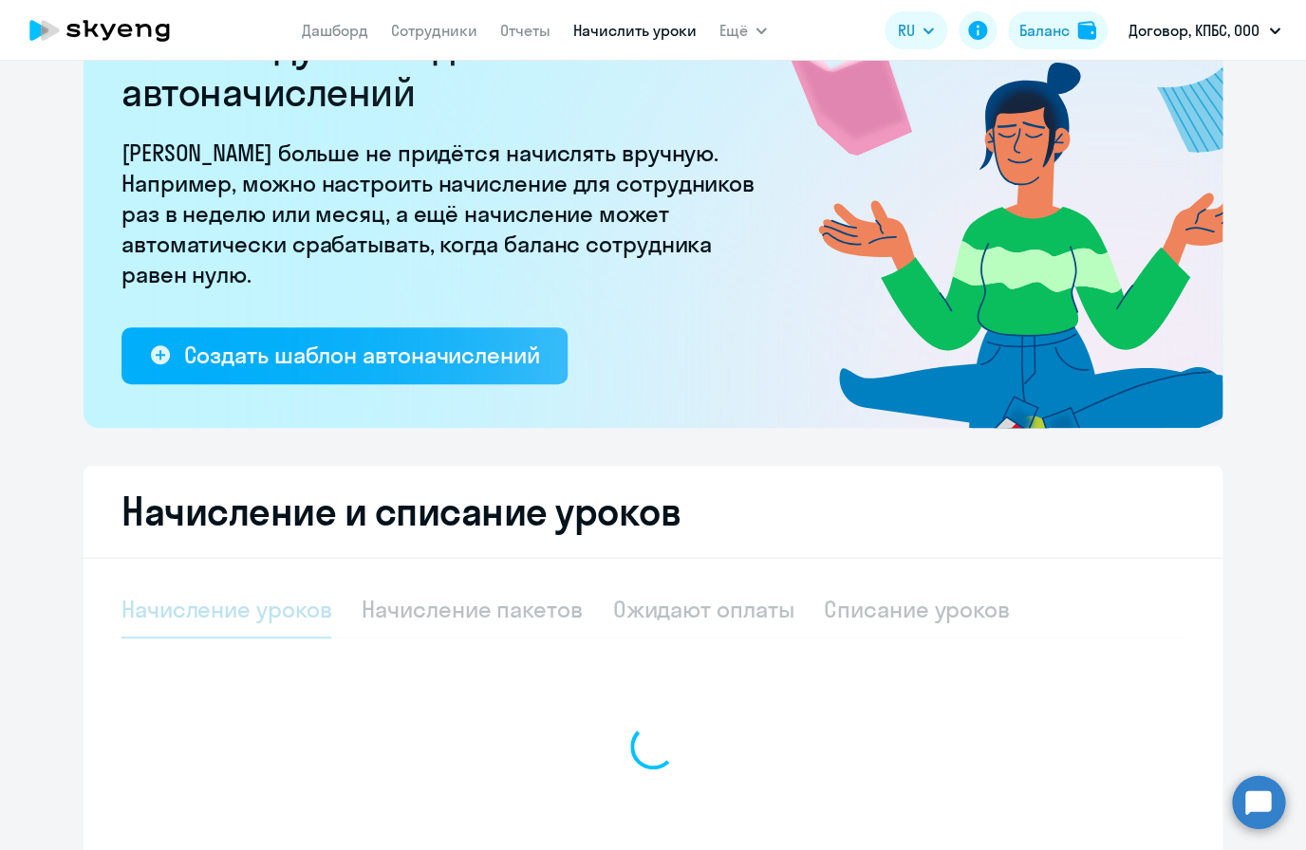
select select "10"
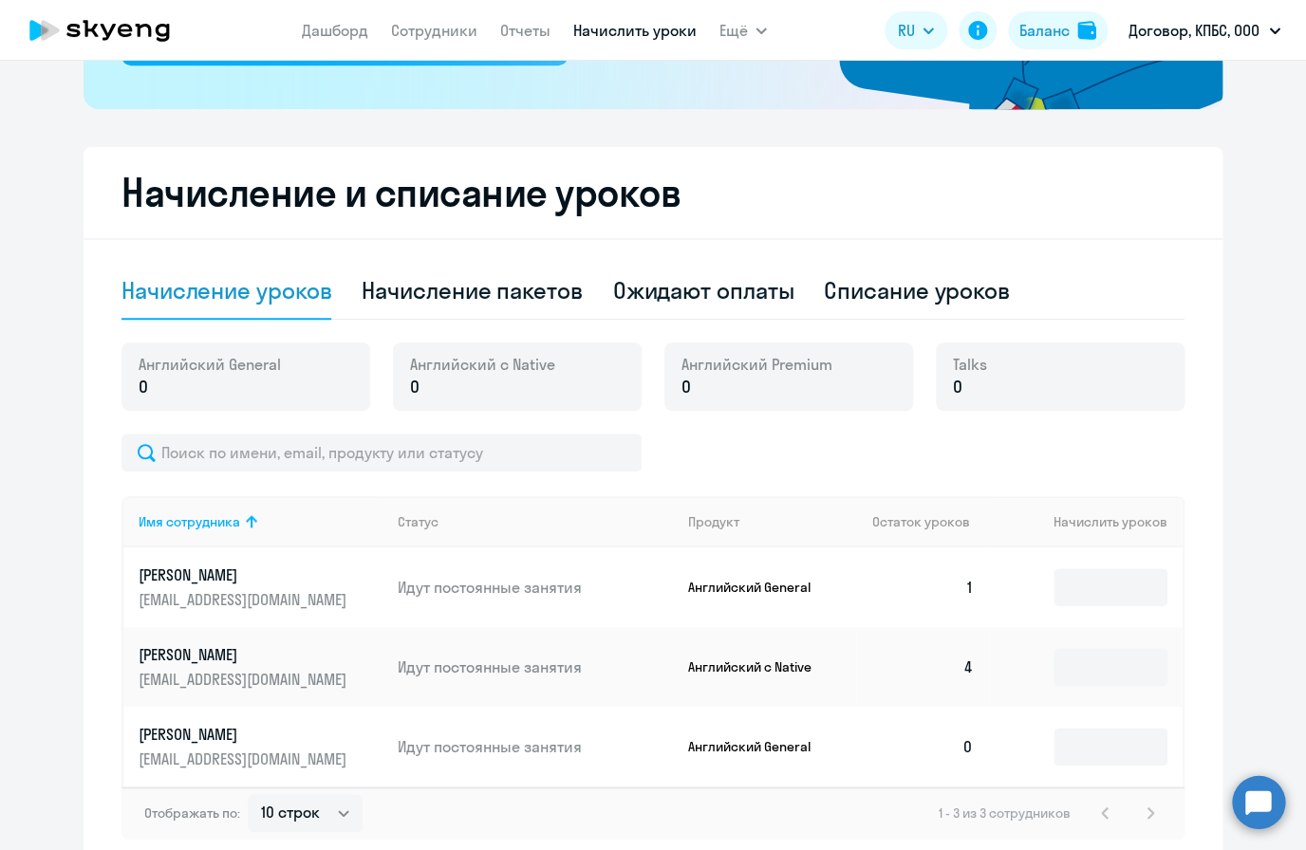
scroll to position [426, 0]
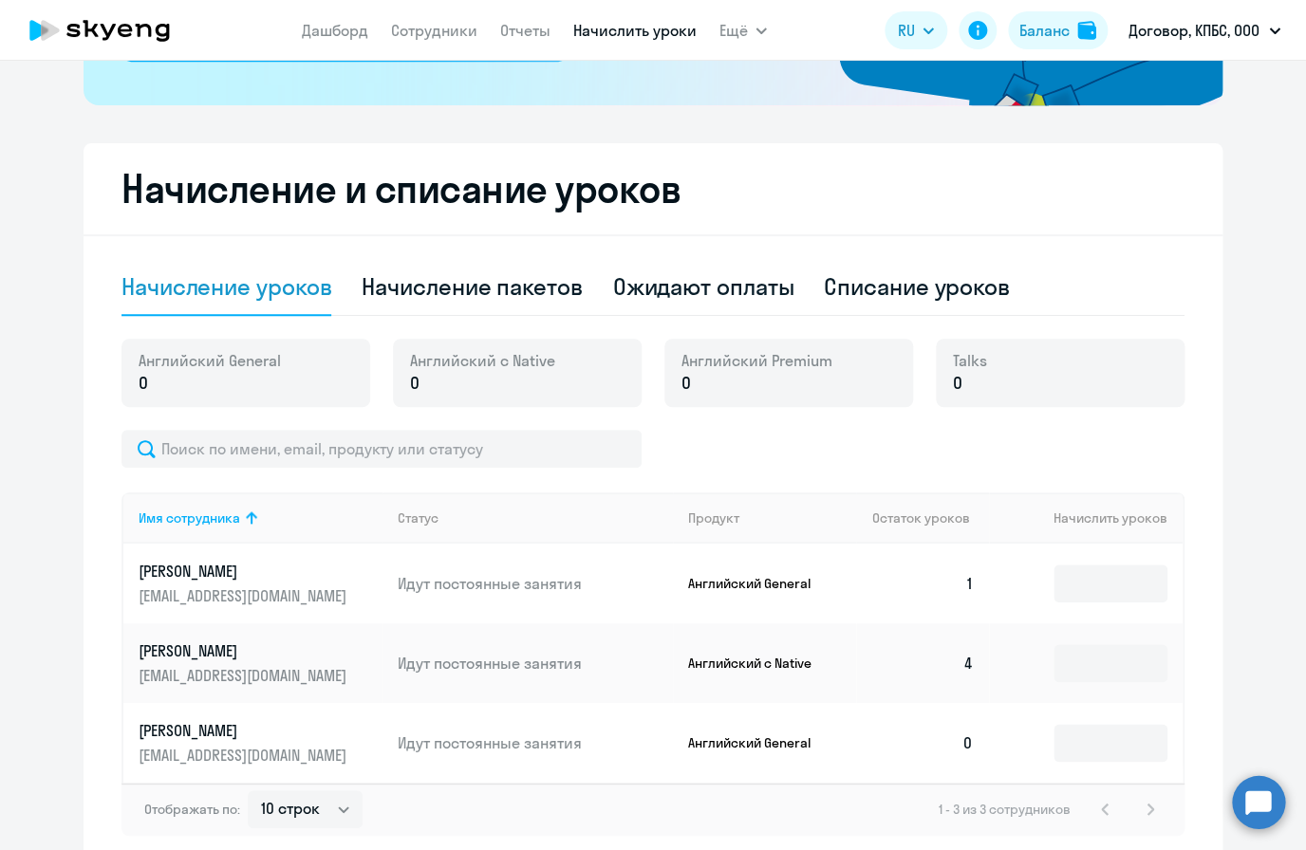
drag, startPoint x: 975, startPoint y: 600, endPoint x: 966, endPoint y: 583, distance: 19.1
click at [966, 583] on td "1" at bounding box center [922, 584] width 133 height 80
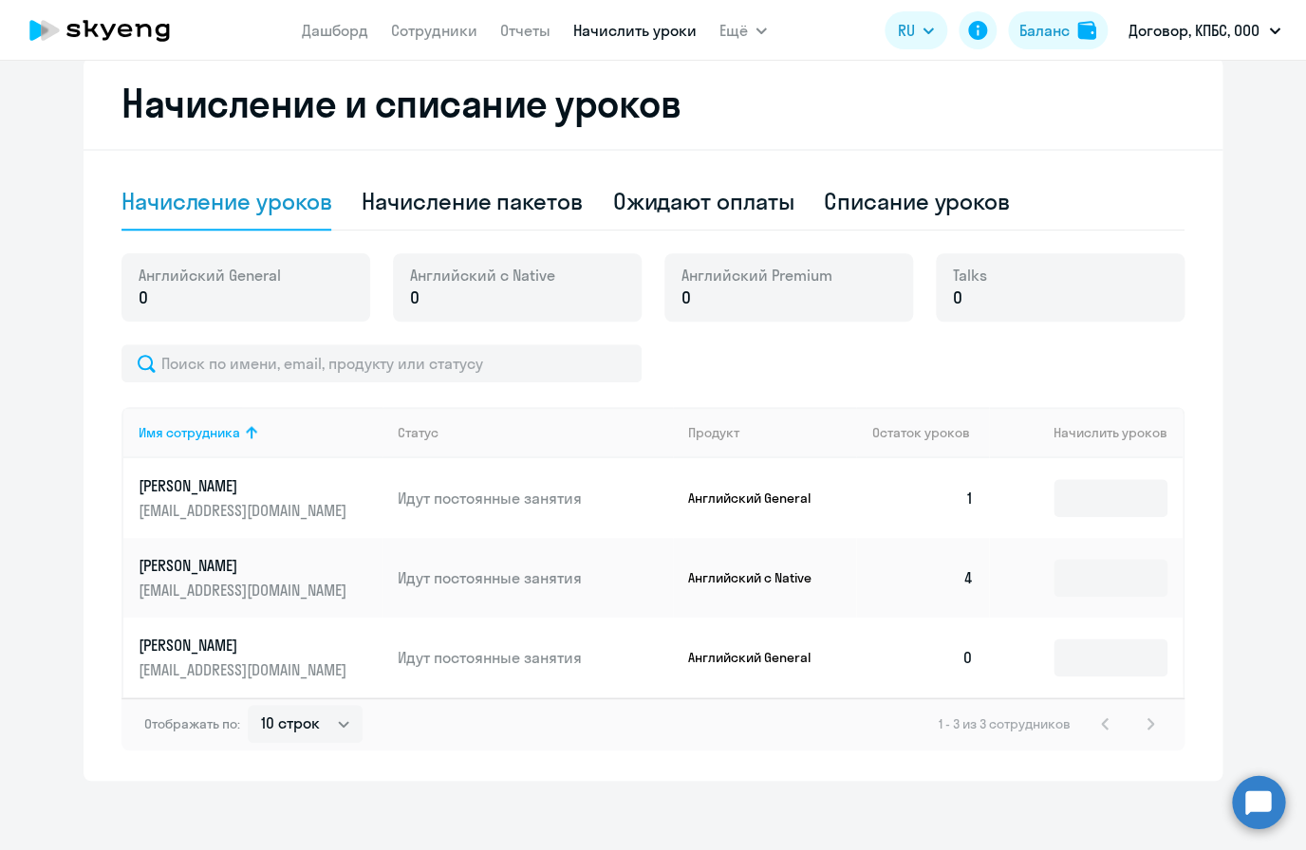
scroll to position [519, 0]
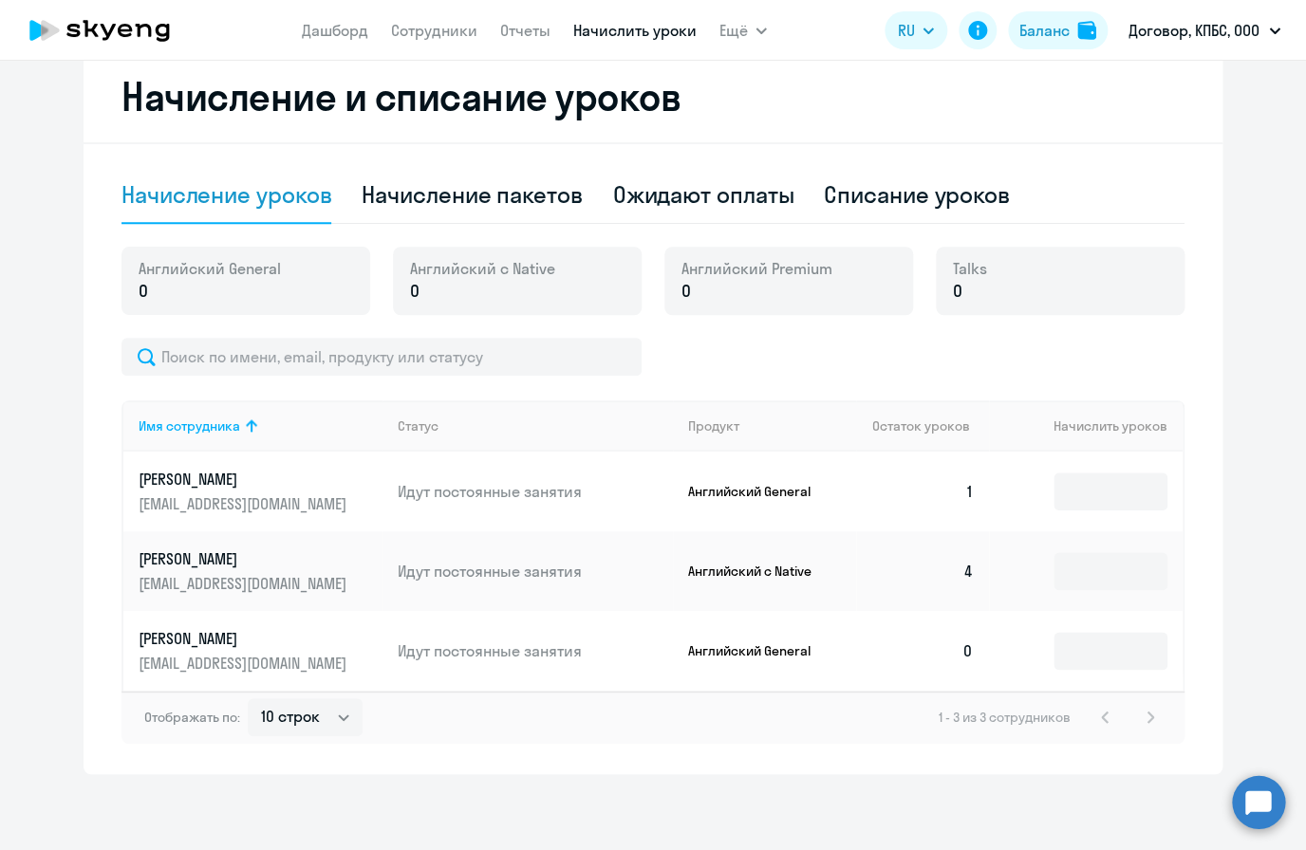
drag, startPoint x: 984, startPoint y: 656, endPoint x: 934, endPoint y: 654, distance: 50.3
click at [934, 654] on td "0" at bounding box center [922, 651] width 133 height 80
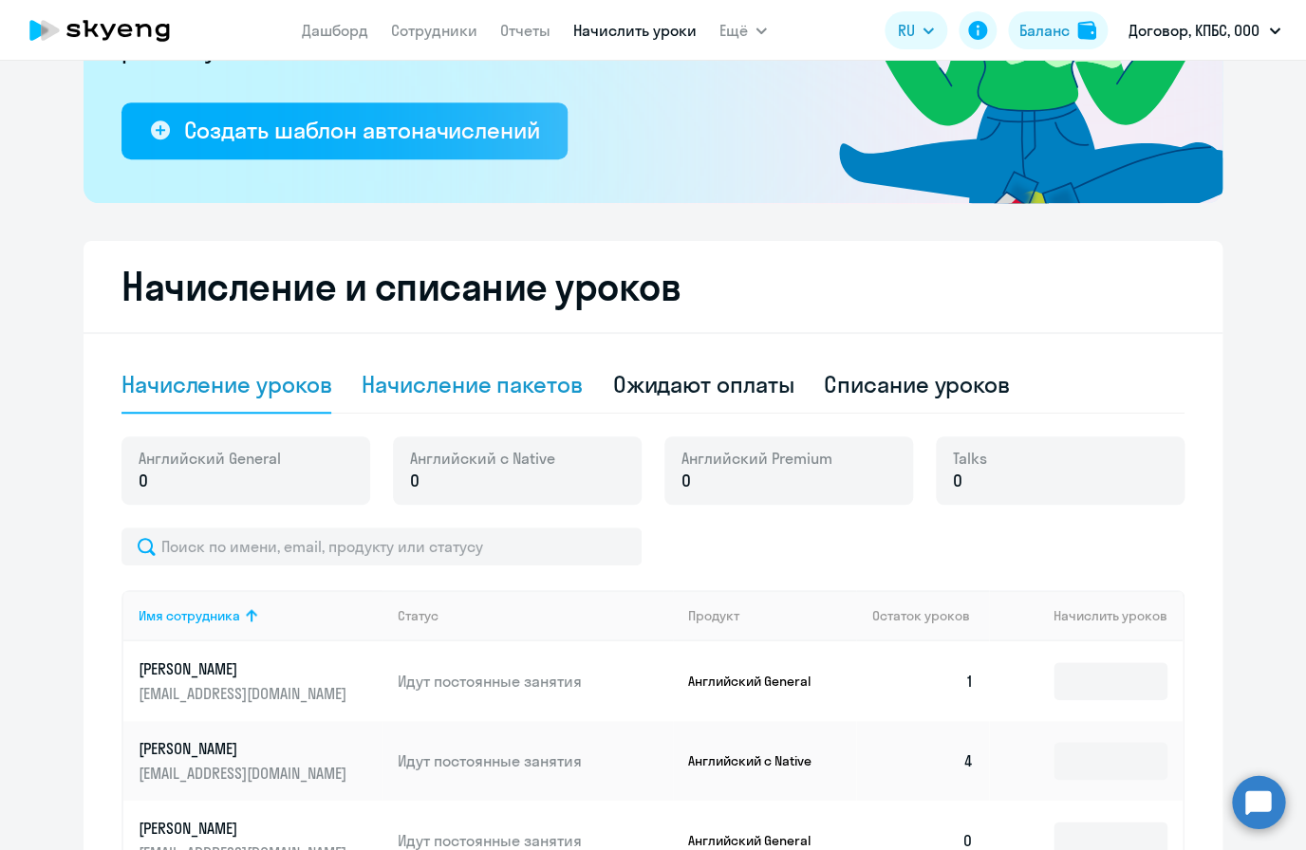
scroll to position [285, 0]
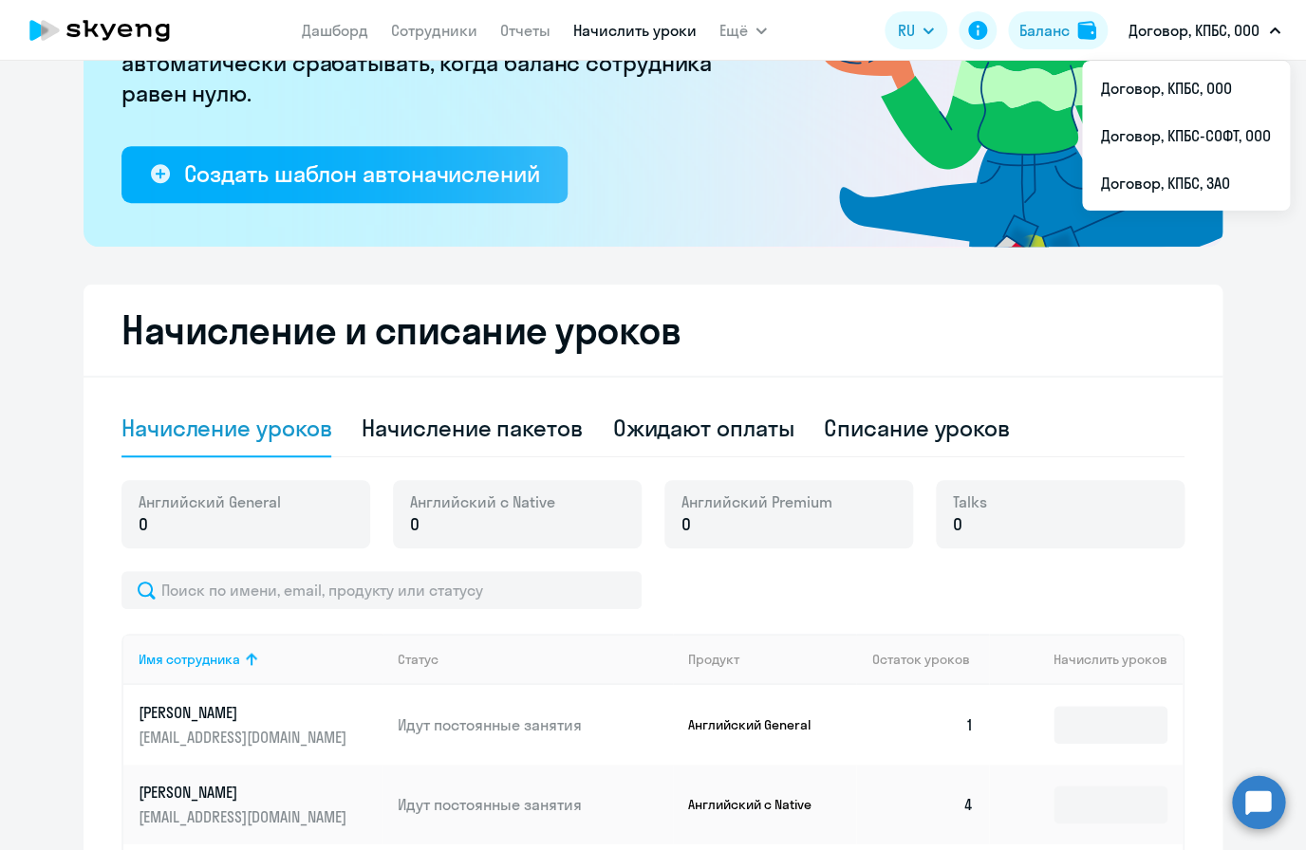
click at [1209, 17] on button "Договор, КПБС, ООО" at bounding box center [1204, 31] width 171 height 46
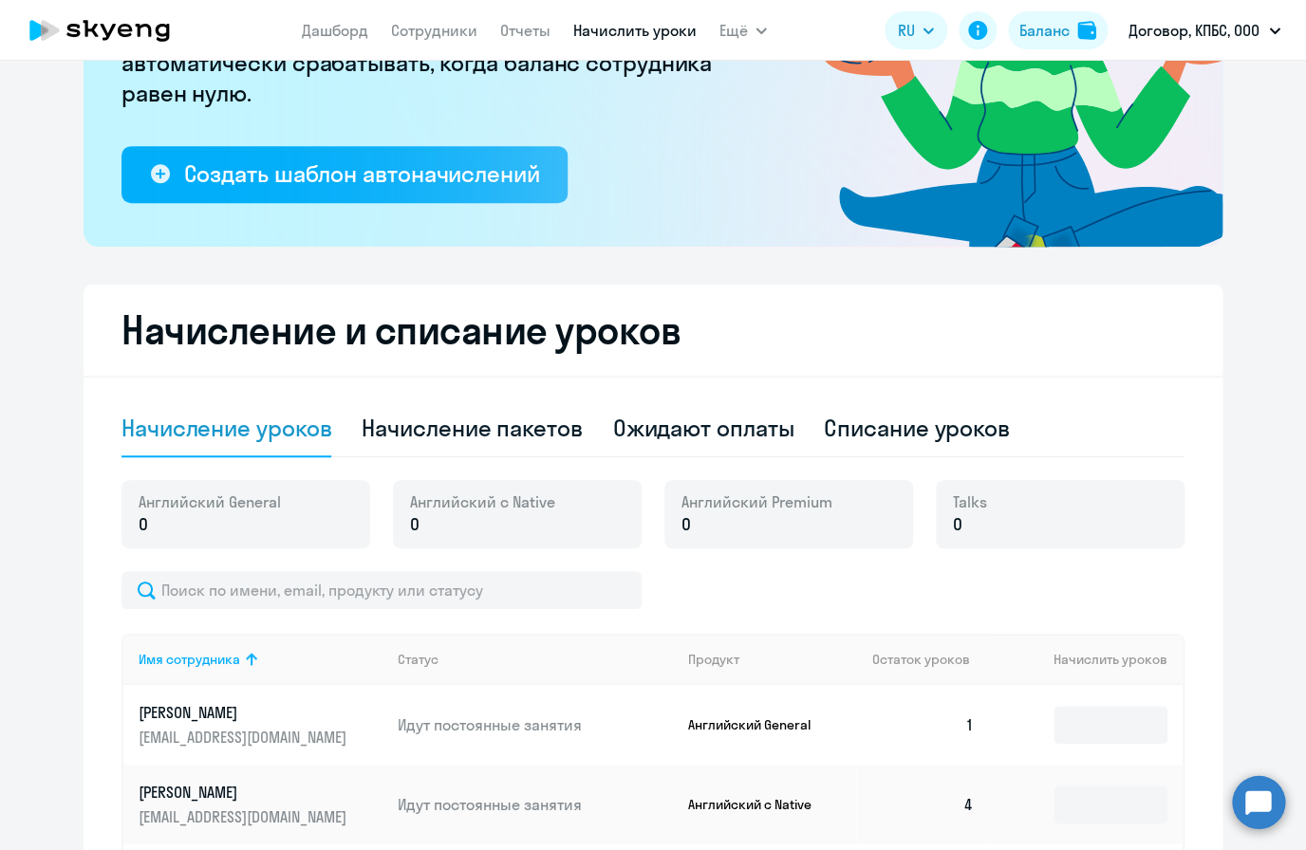
click at [1209, 20] on p "Договор, КПБС, ООО" at bounding box center [1193, 30] width 131 height 23
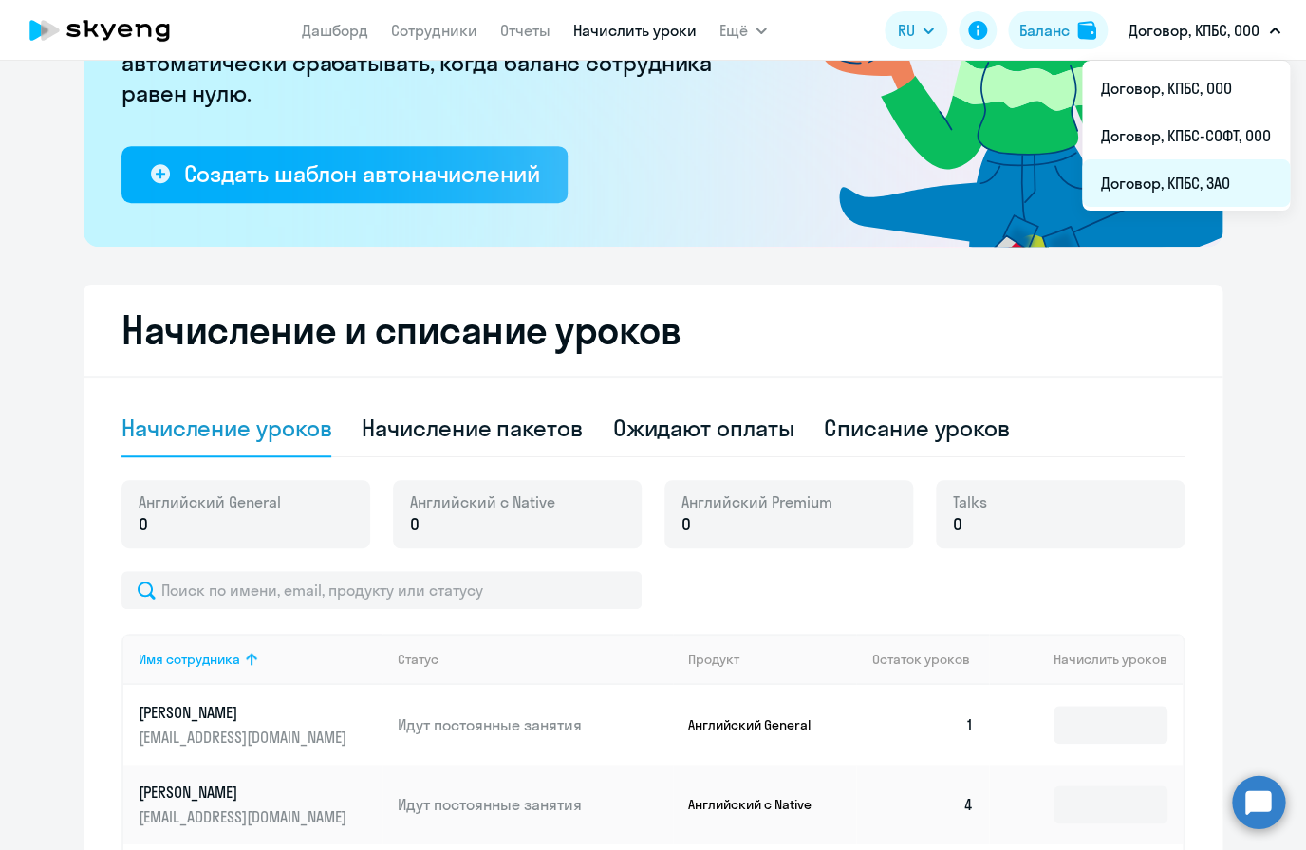
click at [1203, 168] on li "Договор, КПБС, ЗАО" at bounding box center [1186, 182] width 208 height 47
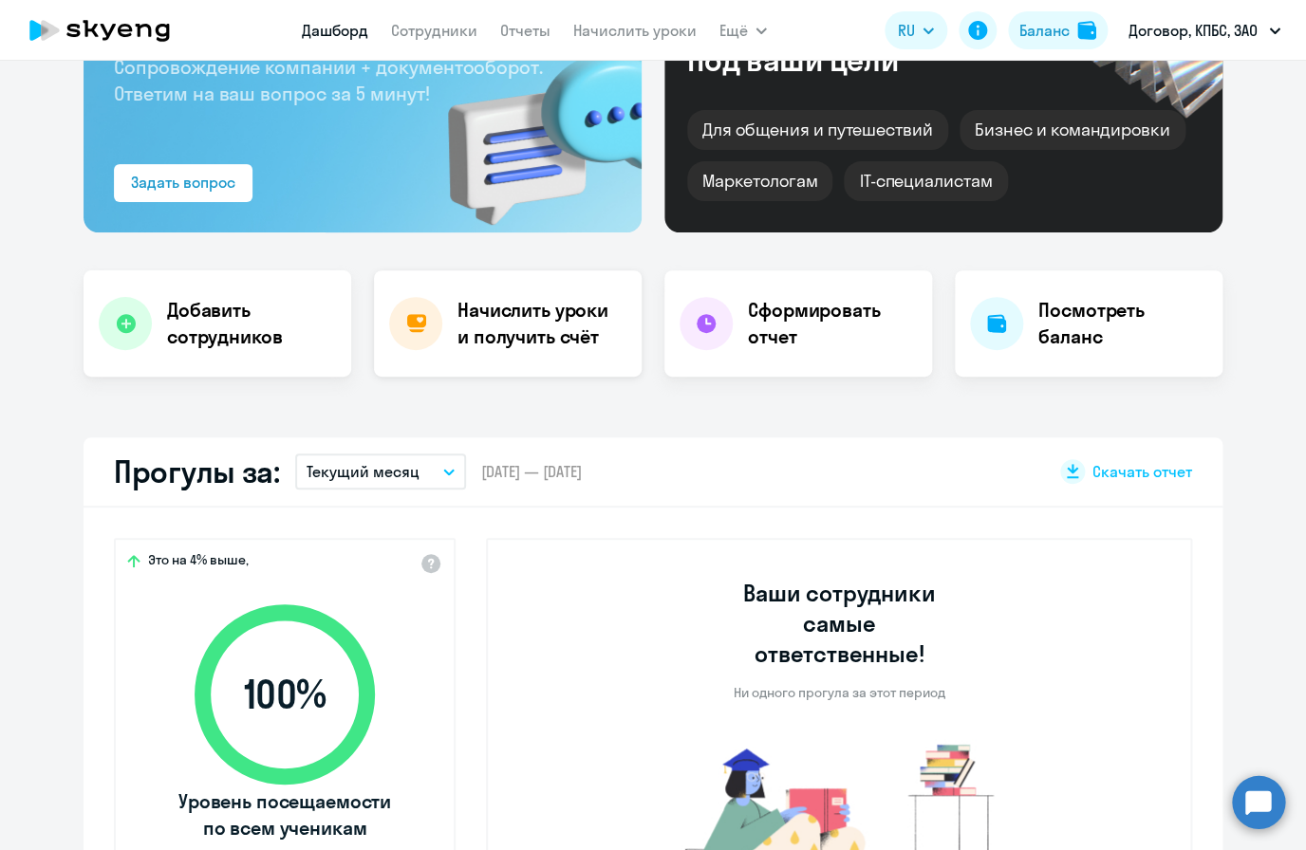
click at [472, 371] on div "Начислить уроки и получить счёт" at bounding box center [508, 323] width 268 height 106
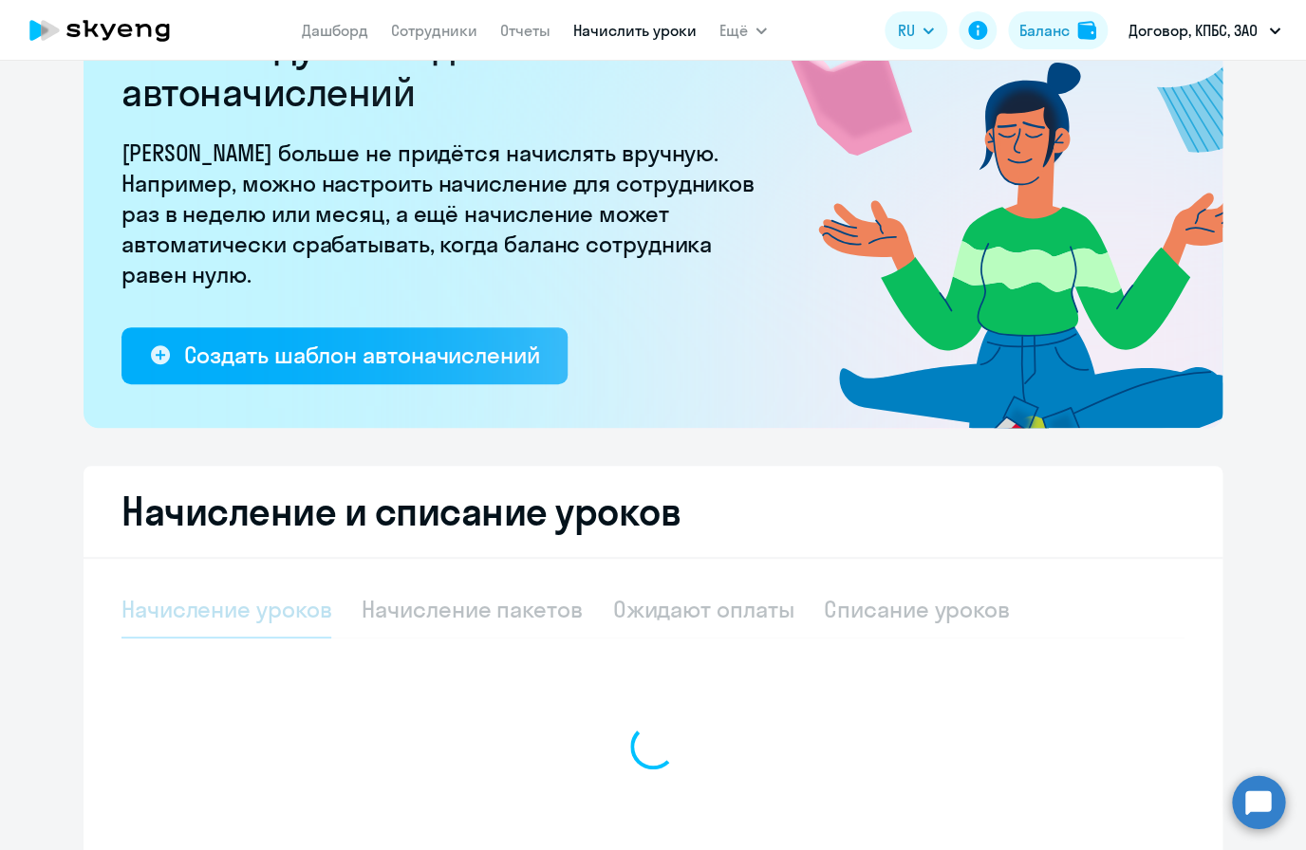
select select "10"
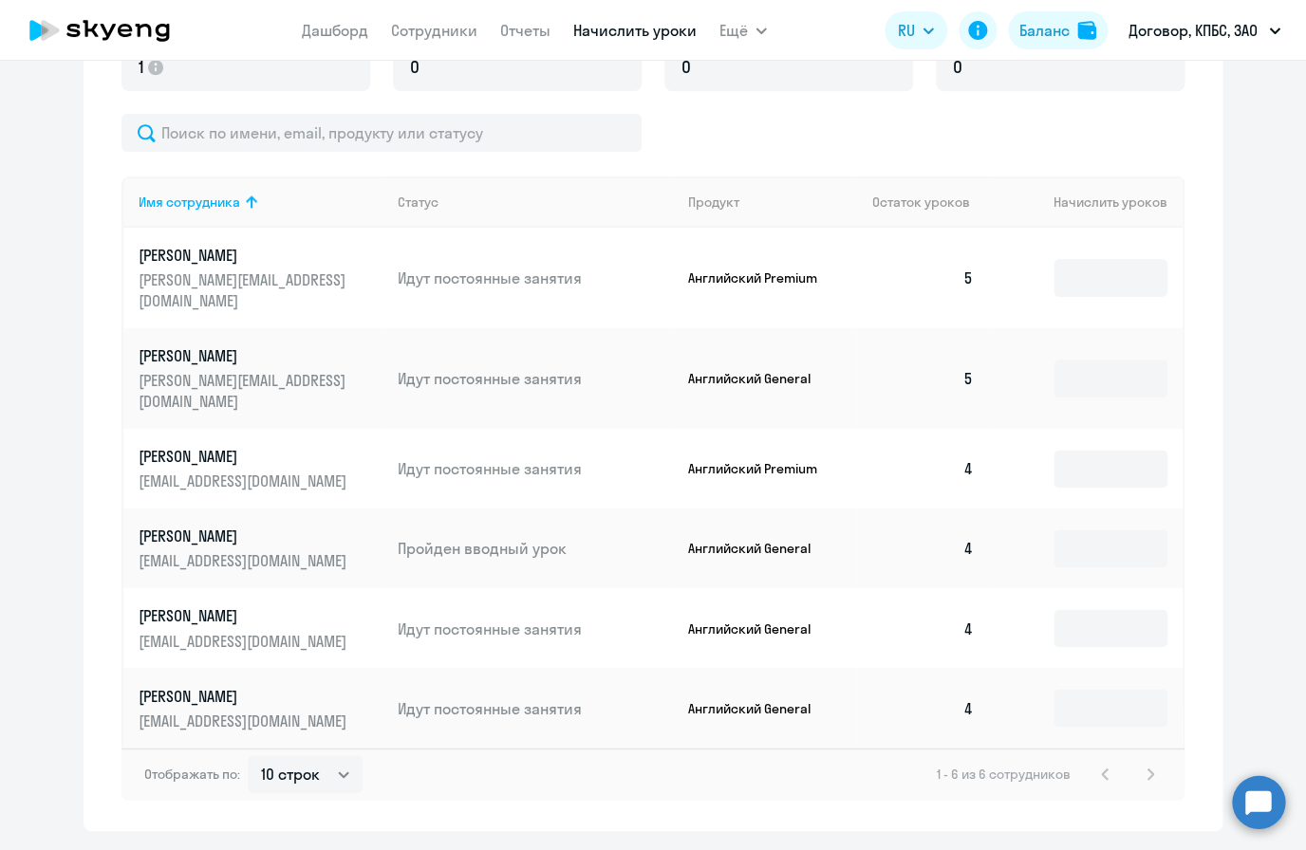
scroll to position [756, 0]
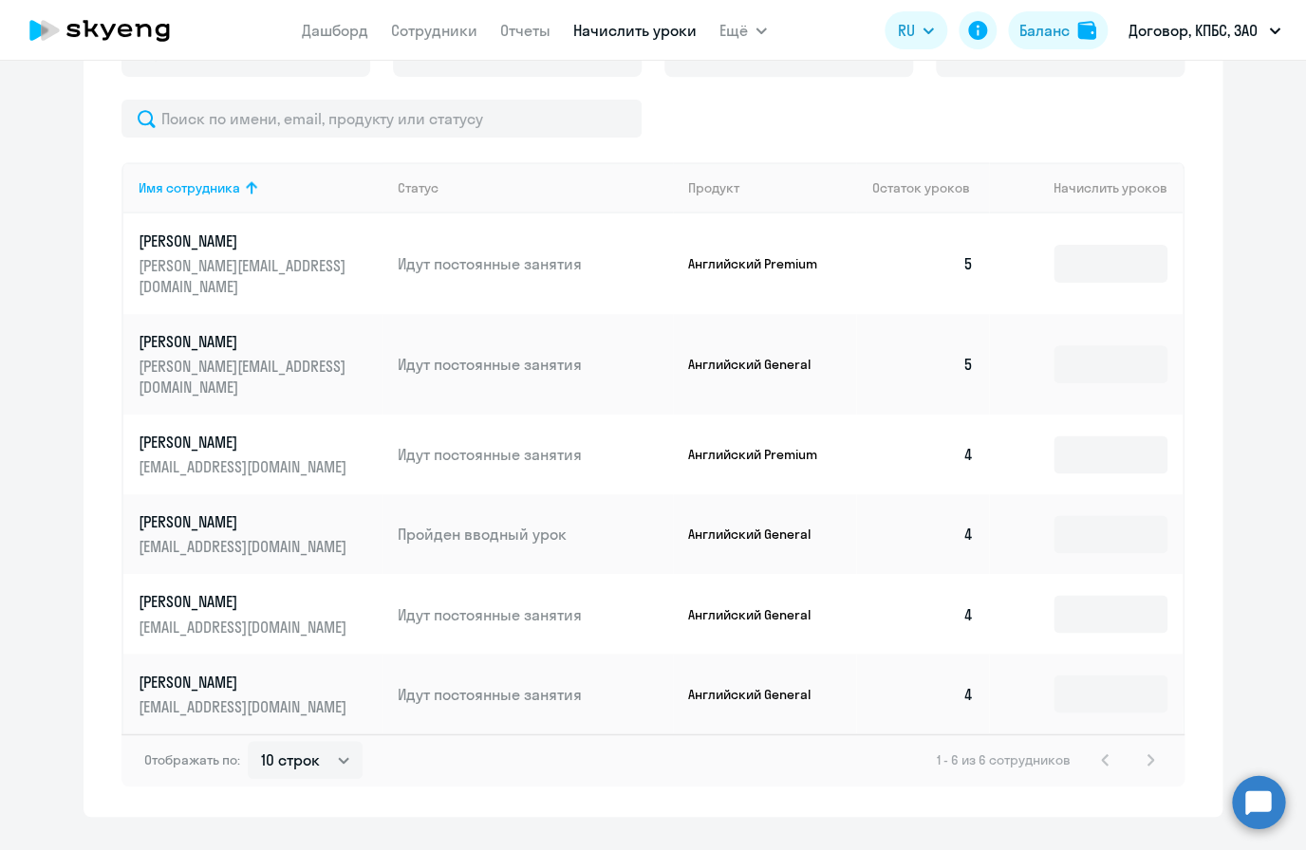
click at [574, 512] on td "Пройден вводный урок" at bounding box center [527, 534] width 290 height 80
